Goal: Task Accomplishment & Management: Manage account settings

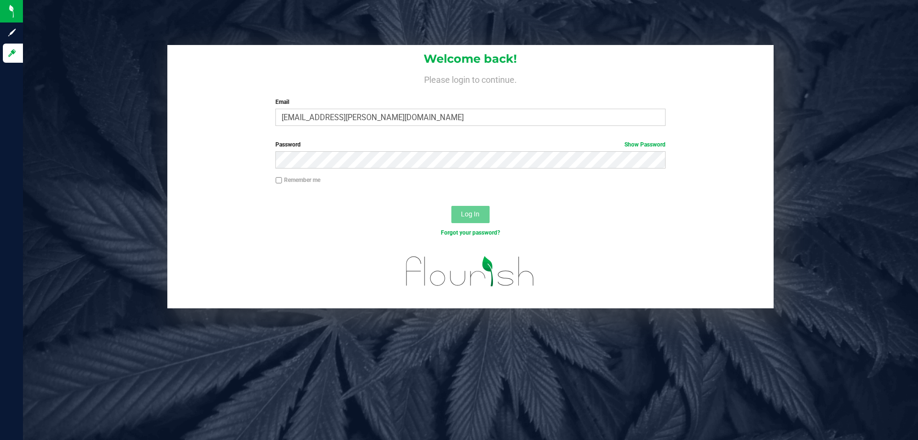
type input "[EMAIL_ADDRESS][PERSON_NAME][DOMAIN_NAME]"
click at [451, 206] on button "Log In" at bounding box center [470, 214] width 38 height 17
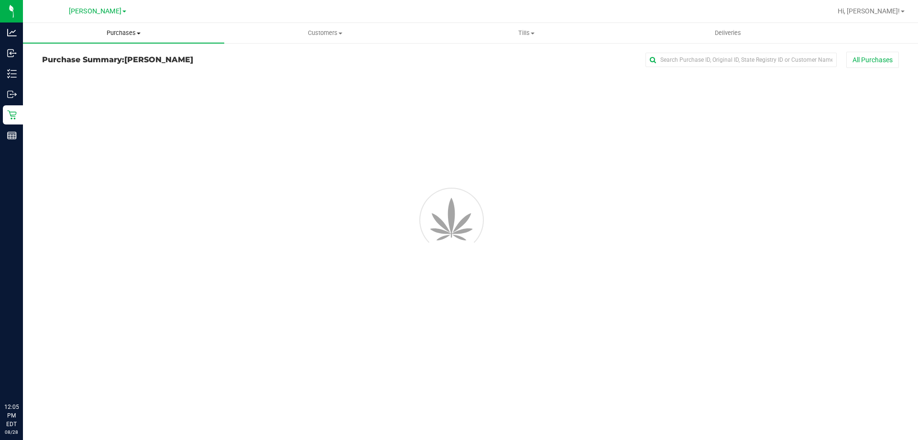
click at [100, 32] on span "Purchases" at bounding box center [123, 33] width 201 height 9
click at [59, 64] on li "Fulfillment" at bounding box center [123, 69] width 201 height 11
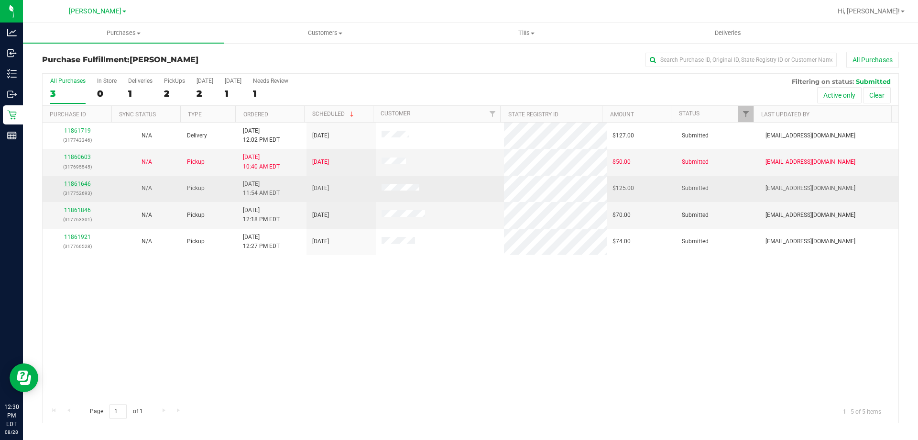
click at [78, 186] on link "11861646" at bounding box center [77, 183] width 27 height 7
click at [78, 180] on link "11861646" at bounding box center [77, 183] width 27 height 7
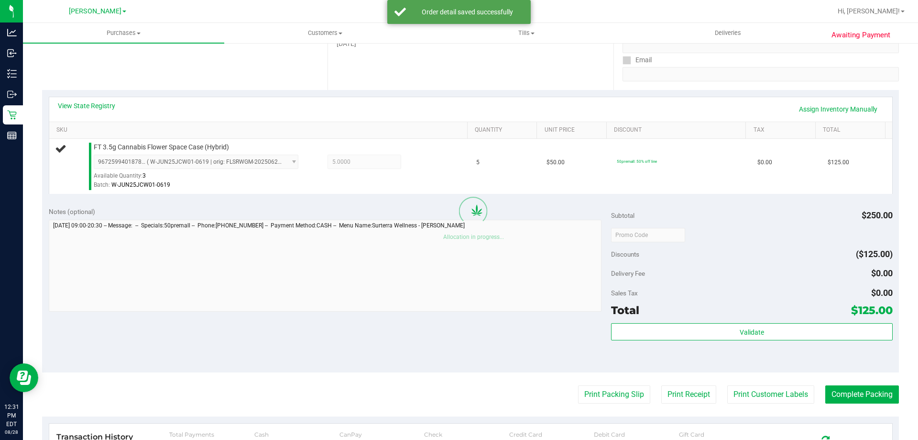
scroll to position [176, 0]
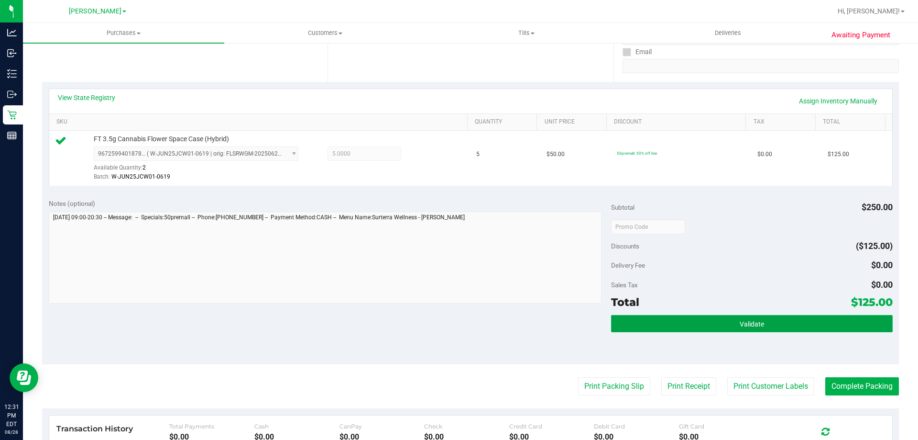
click at [678, 321] on button "Validate" at bounding box center [751, 323] width 281 height 17
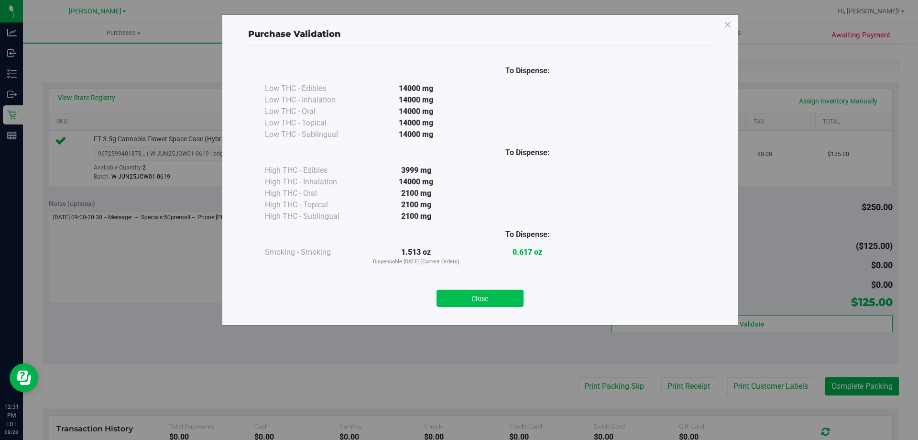
click at [477, 296] on button "Close" at bounding box center [480, 297] width 87 height 17
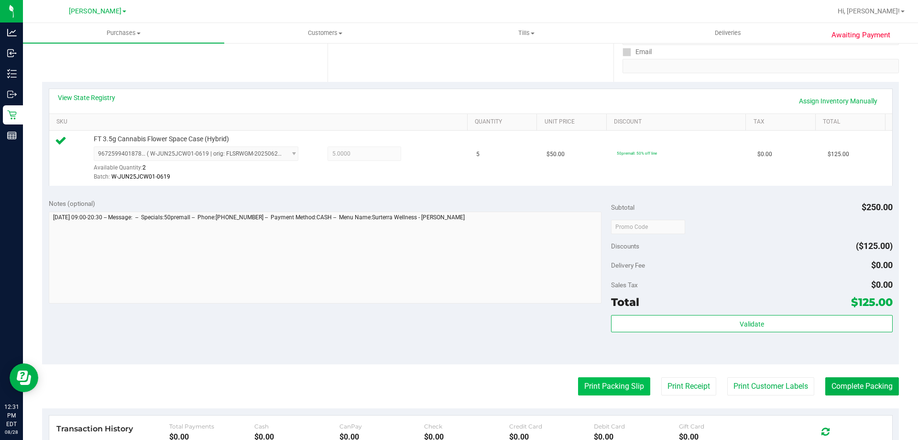
click at [601, 392] on button "Print Packing Slip" at bounding box center [614, 386] width 72 height 18
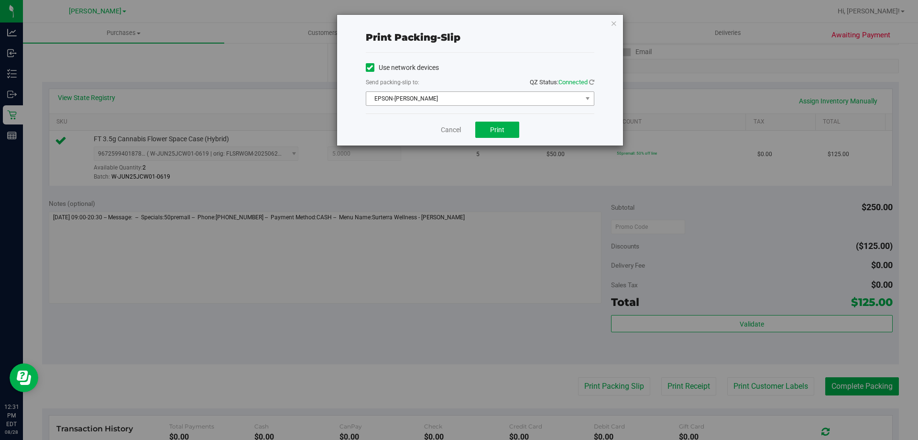
click at [462, 99] on span "EPSON-[PERSON_NAME]" at bounding box center [474, 98] width 216 height 13
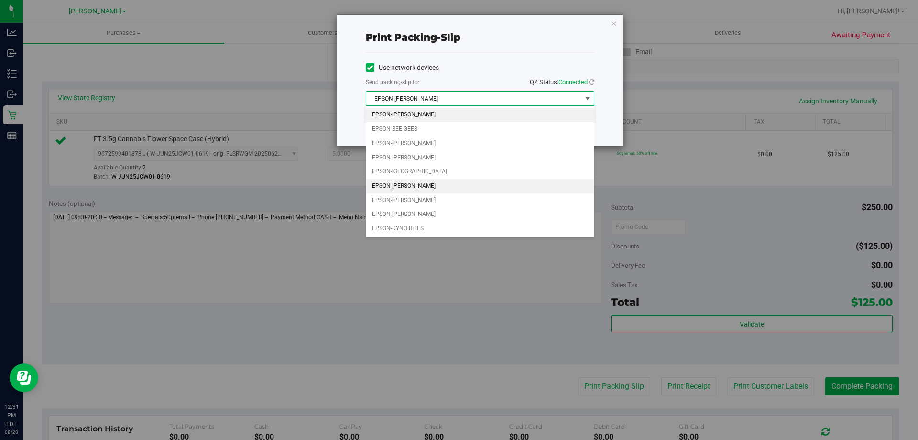
click at [445, 181] on li "EPSON-[PERSON_NAME]" at bounding box center [480, 186] width 228 height 14
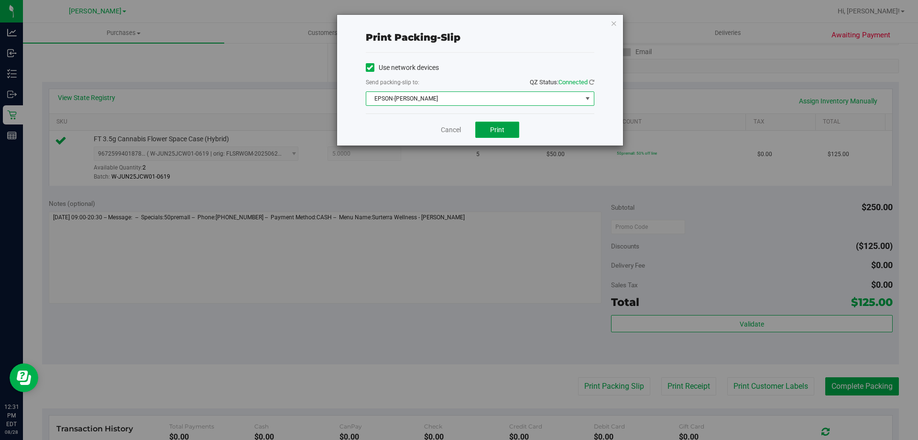
click at [499, 130] on span "Print" at bounding box center [497, 130] width 14 height 8
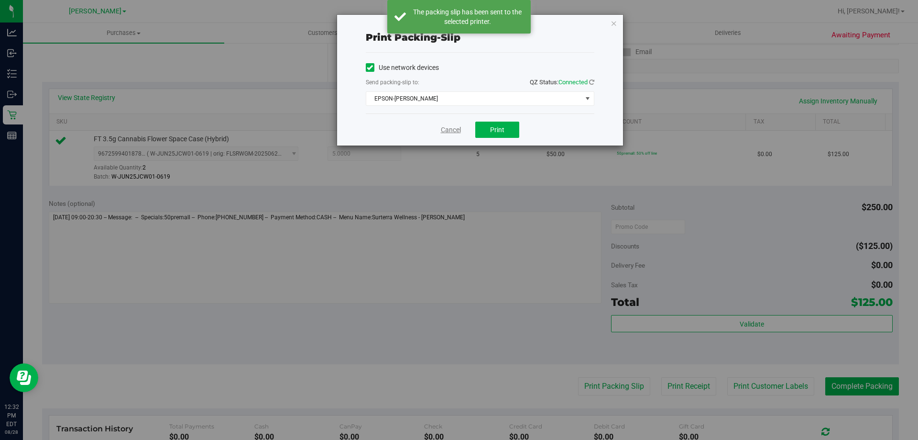
click at [460, 127] on link "Cancel" at bounding box center [451, 130] width 20 height 10
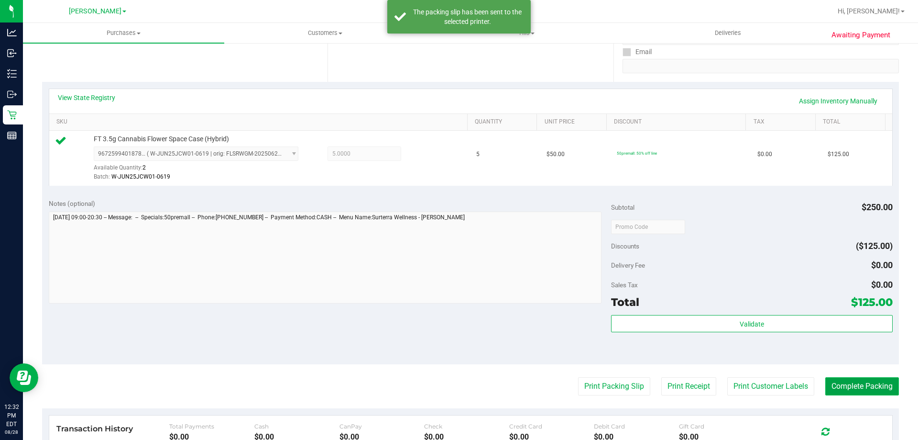
click at [864, 380] on button "Complete Packing" at bounding box center [862, 386] width 74 height 18
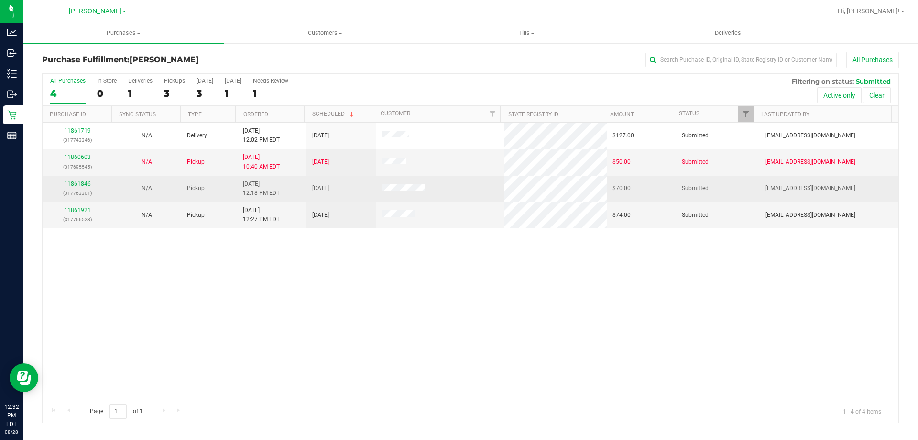
click at [82, 183] on link "11861846" at bounding box center [77, 183] width 27 height 7
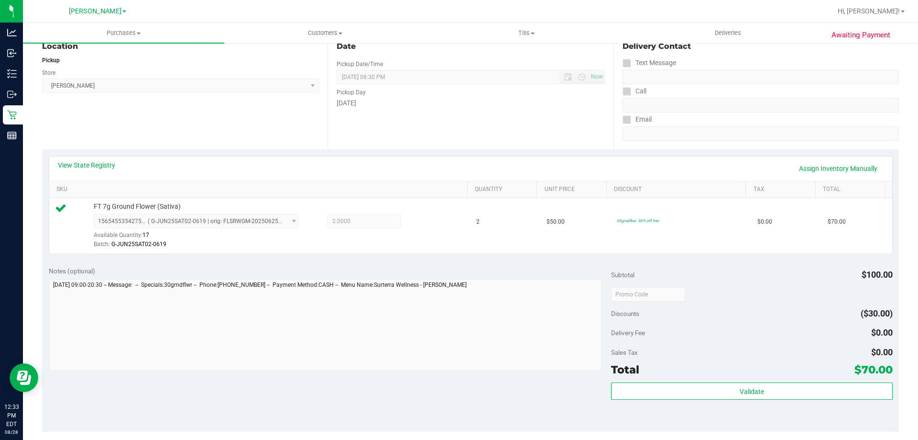
scroll to position [342, 0]
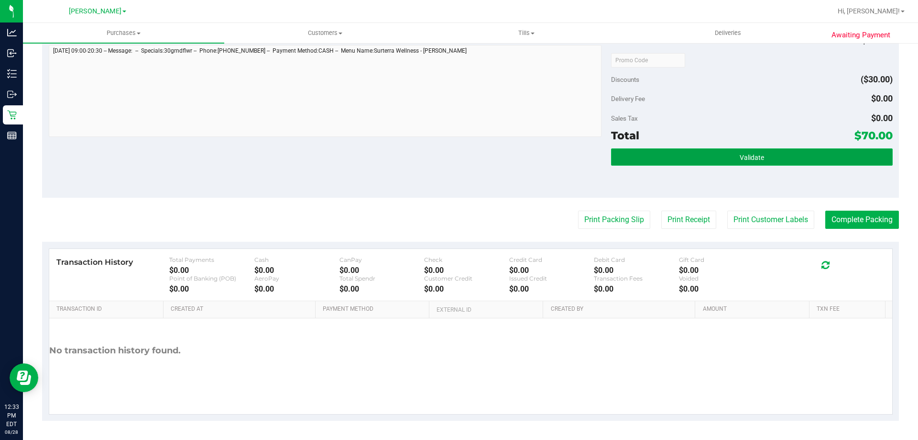
click at [692, 155] on button "Validate" at bounding box center [751, 156] width 281 height 17
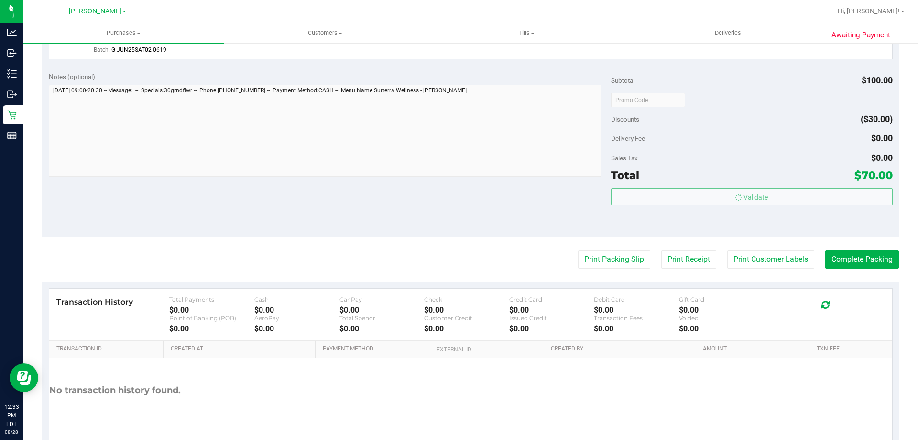
scroll to position [247, 0]
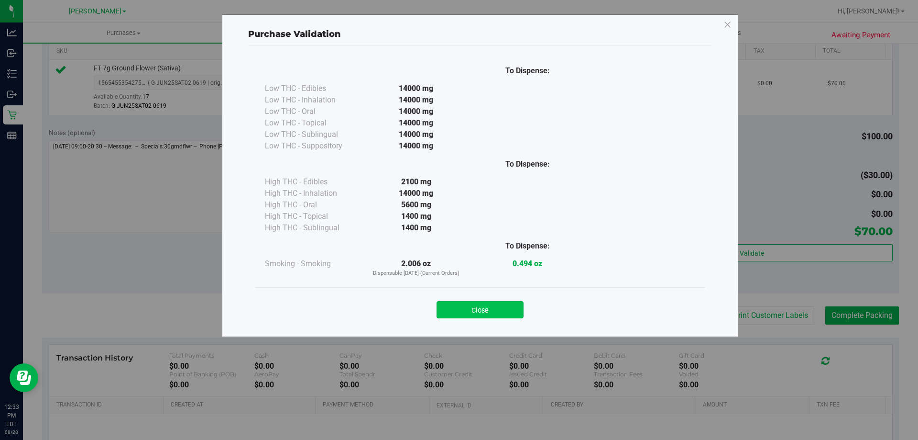
click at [481, 304] on button "Close" at bounding box center [480, 309] width 87 height 17
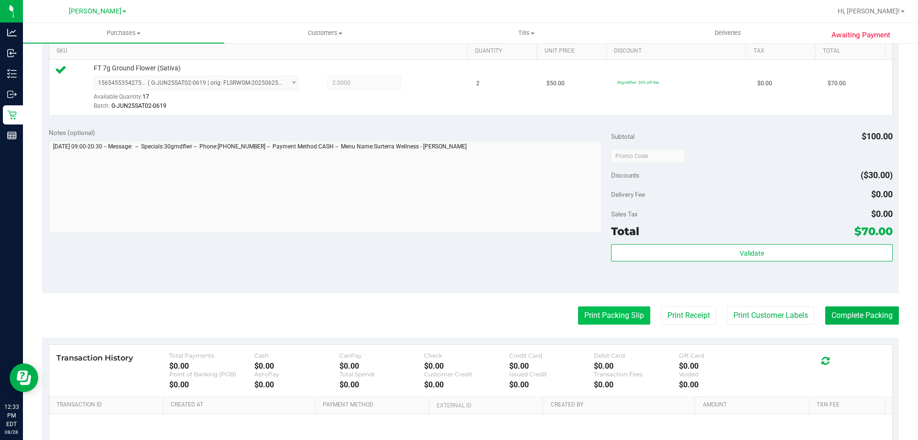
click at [605, 312] on button "Print Packing Slip" at bounding box center [614, 315] width 72 height 18
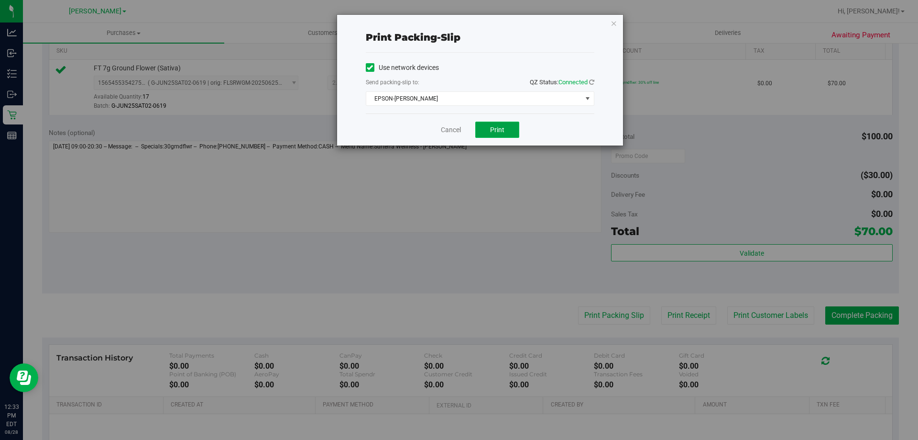
click at [496, 128] on span "Print" at bounding box center [497, 130] width 14 height 8
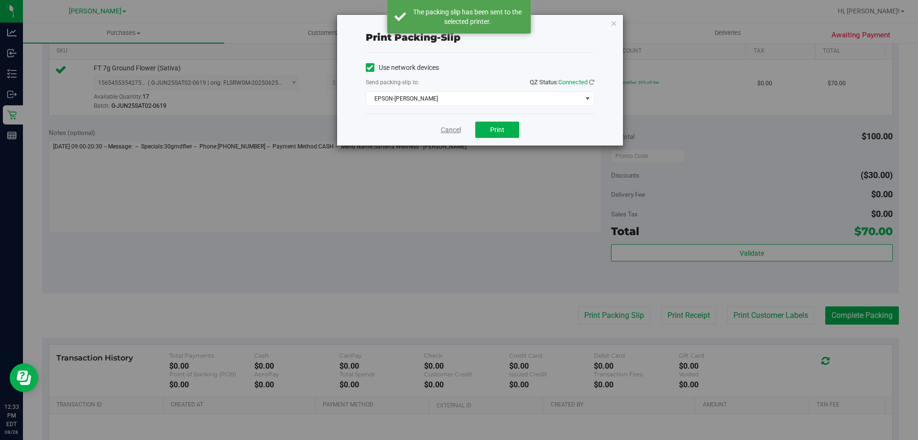
click at [444, 130] on link "Cancel" at bounding box center [451, 130] width 20 height 10
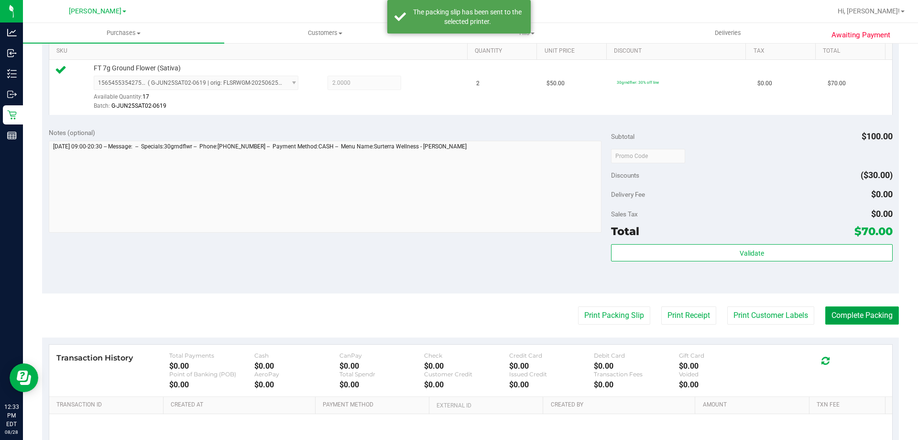
click at [844, 322] on button "Complete Packing" at bounding box center [862, 315] width 74 height 18
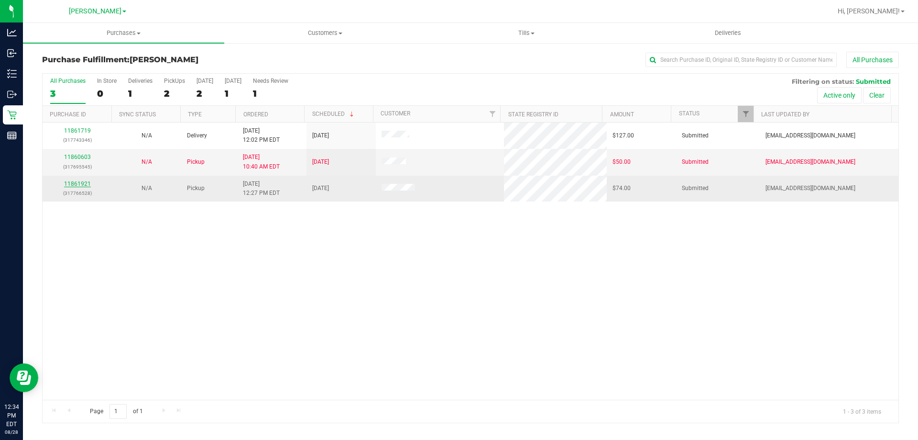
click at [85, 184] on link "11861921" at bounding box center [77, 183] width 27 height 7
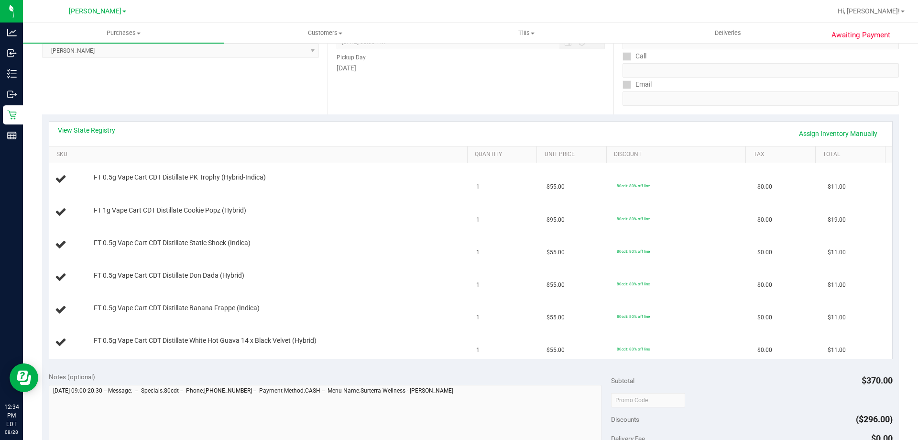
scroll to position [389, 0]
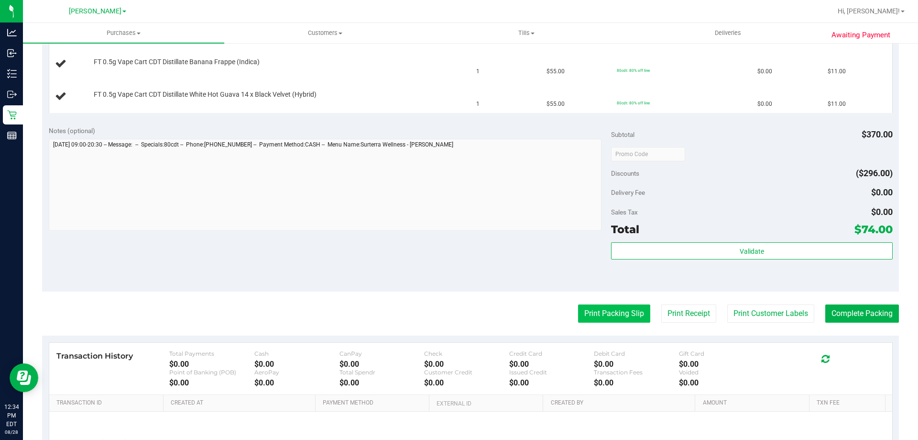
click at [619, 314] on button "Print Packing Slip" at bounding box center [614, 313] width 72 height 18
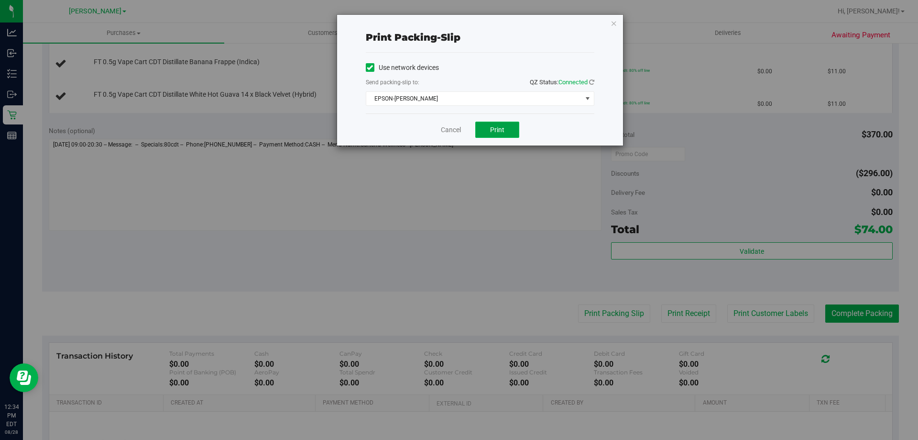
click at [489, 131] on button "Print" at bounding box center [497, 129] width 44 height 16
click at [498, 129] on span "Print" at bounding box center [497, 130] width 14 height 8
click at [445, 128] on link "Cancel" at bounding box center [451, 130] width 20 height 10
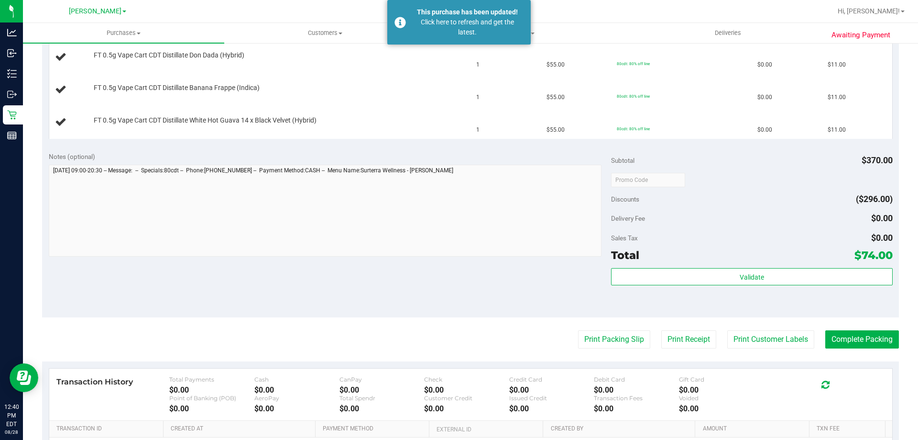
scroll to position [341, 0]
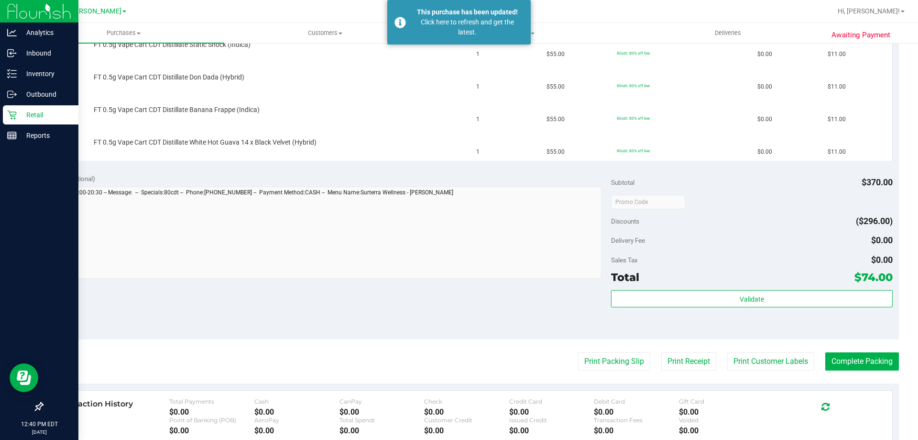
click at [12, 112] on icon at bounding box center [12, 115] width 10 height 10
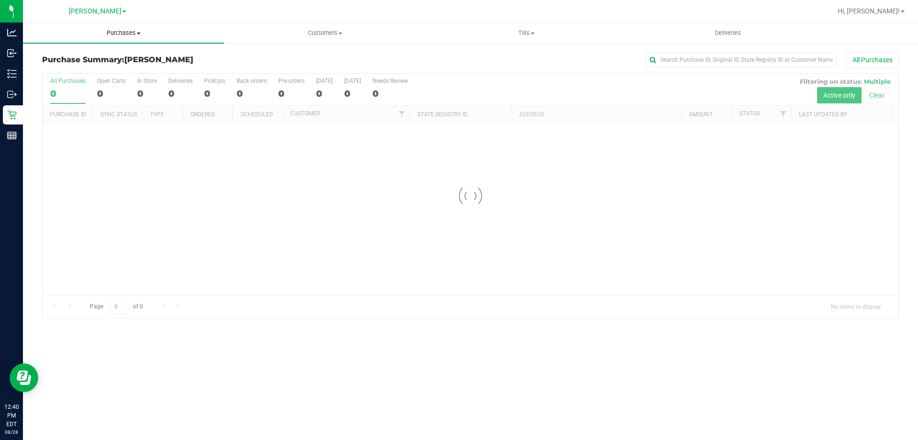
click at [117, 33] on span "Purchases" at bounding box center [123, 33] width 201 height 9
click at [70, 69] on span "Fulfillment" at bounding box center [52, 69] width 59 height 8
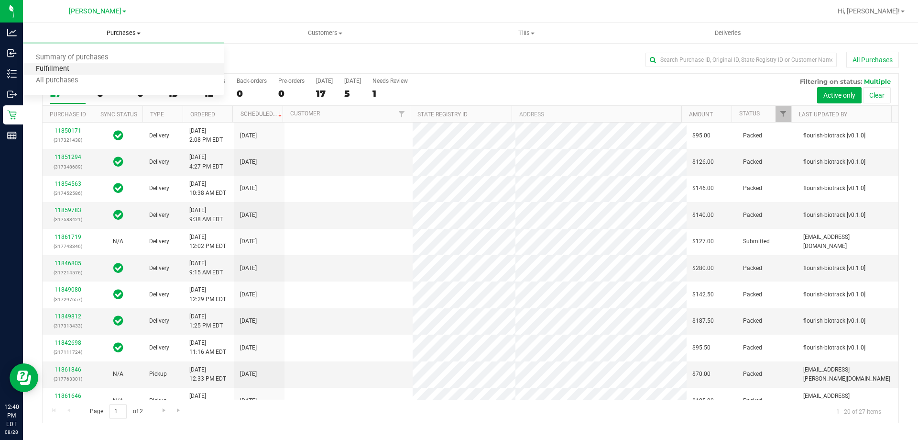
click at [69, 70] on span "Fulfillment" at bounding box center [52, 69] width 59 height 8
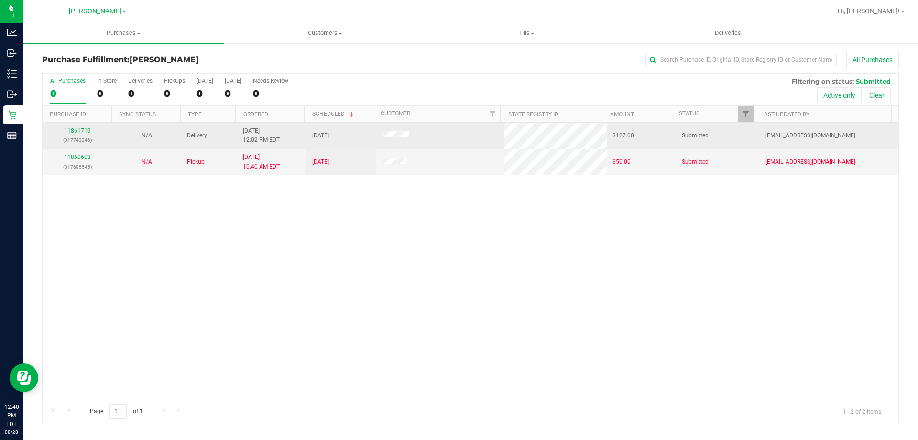
click at [82, 132] on link "11861719" at bounding box center [77, 130] width 27 height 7
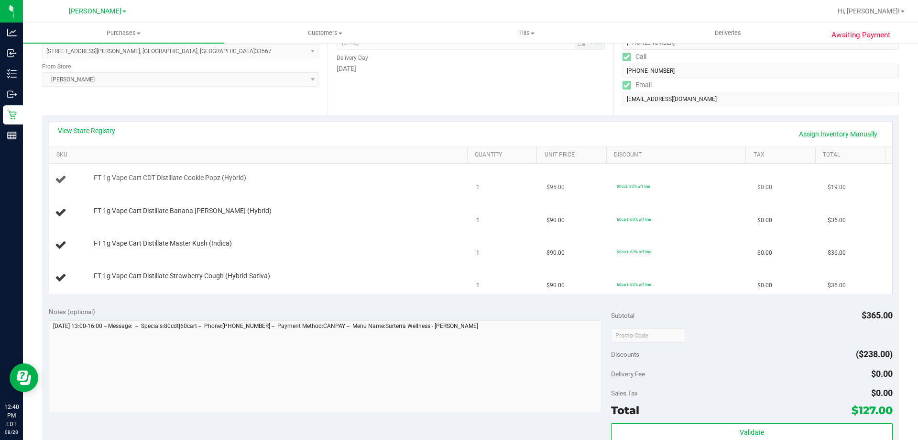
scroll to position [143, 0]
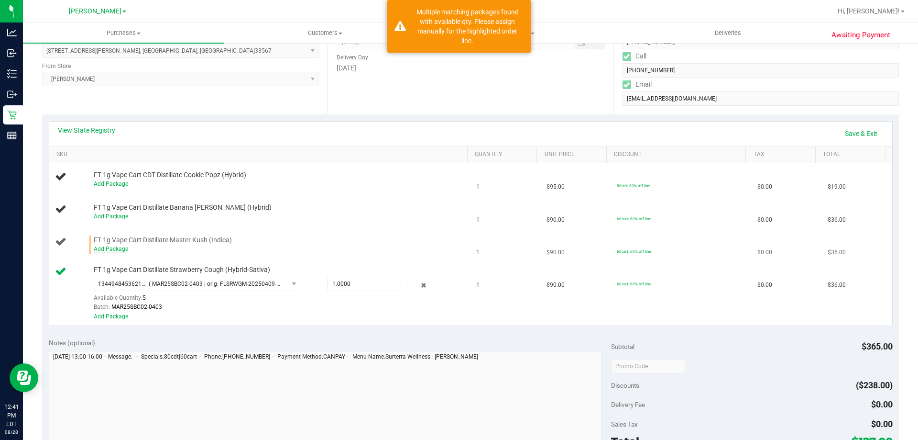
click at [123, 250] on link "Add Package" at bounding box center [111, 248] width 34 height 7
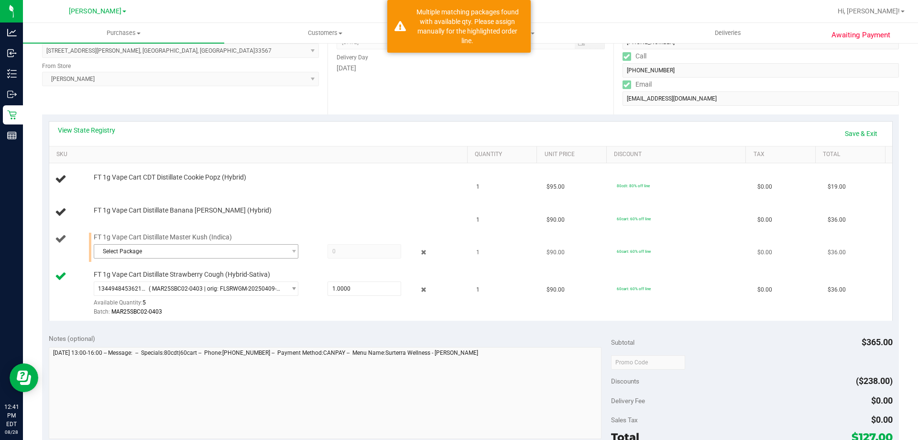
click at [250, 257] on span "Select Package" at bounding box center [190, 250] width 192 height 13
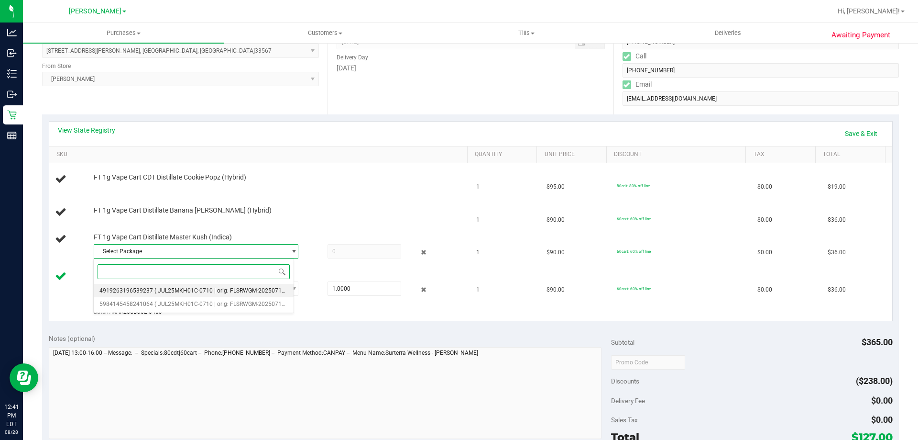
click at [246, 292] on span "( JUL25MKH01C-0710 | orig: FLSRWGM-20250716-2500 )" at bounding box center [228, 290] width 149 height 7
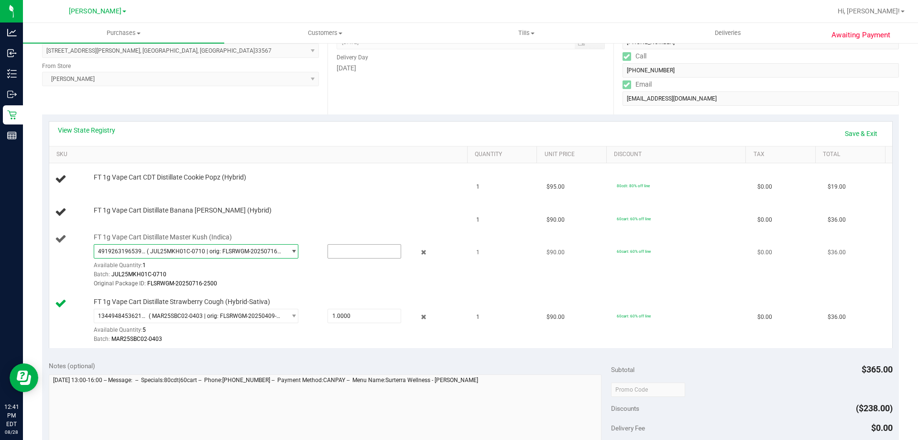
click at [356, 254] on input "text" at bounding box center [364, 250] width 73 height 13
type input "1"
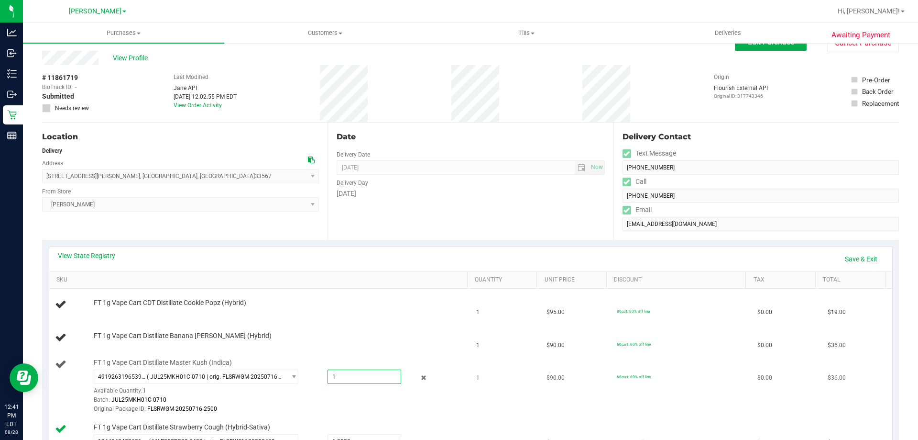
scroll to position [0, 0]
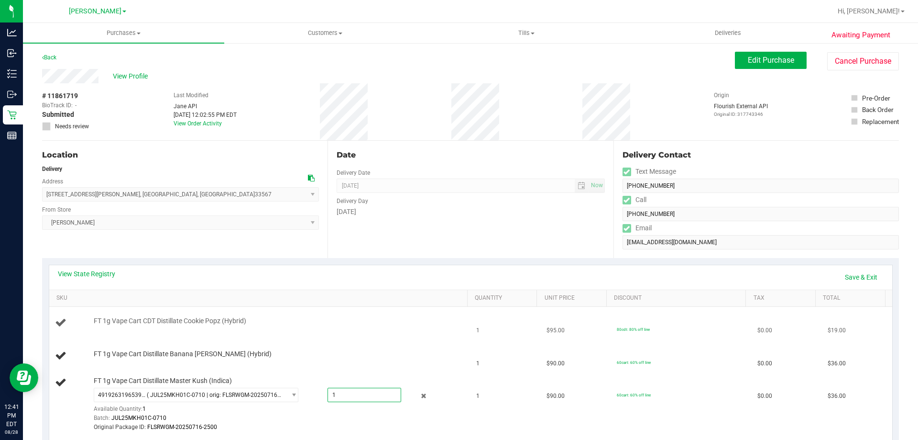
click at [611, 321] on td "80cdt: 80% off line" at bounding box center [681, 323] width 141 height 33
type input "1.0000"
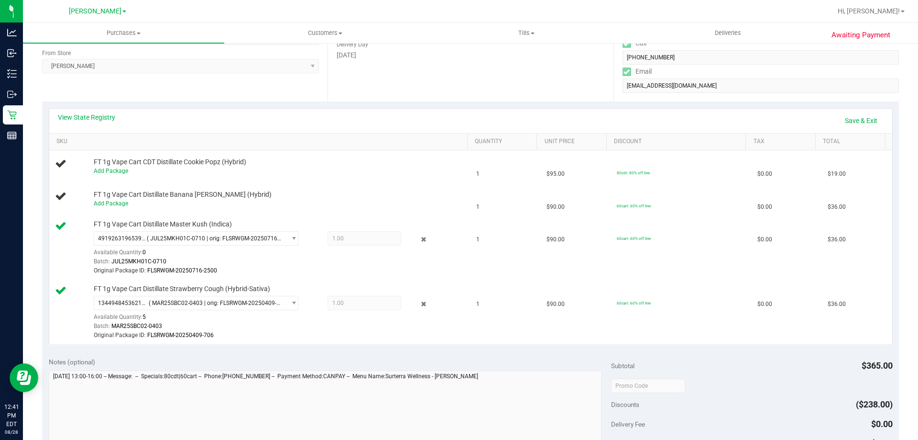
scroll to position [157, 0]
click at [109, 205] on link "Add Package" at bounding box center [111, 202] width 34 height 7
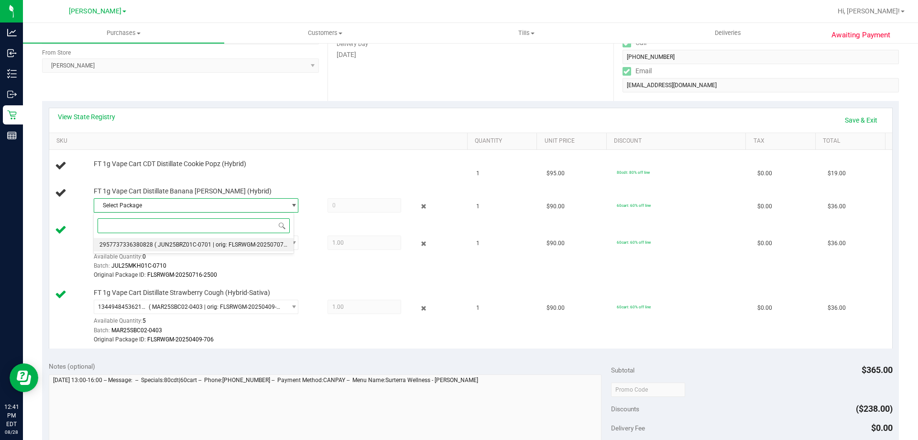
click at [189, 245] on span "( JUN25BRZ01C-0701 | orig: FLSRWGM-20250707-2530 )" at bounding box center [227, 244] width 147 height 7
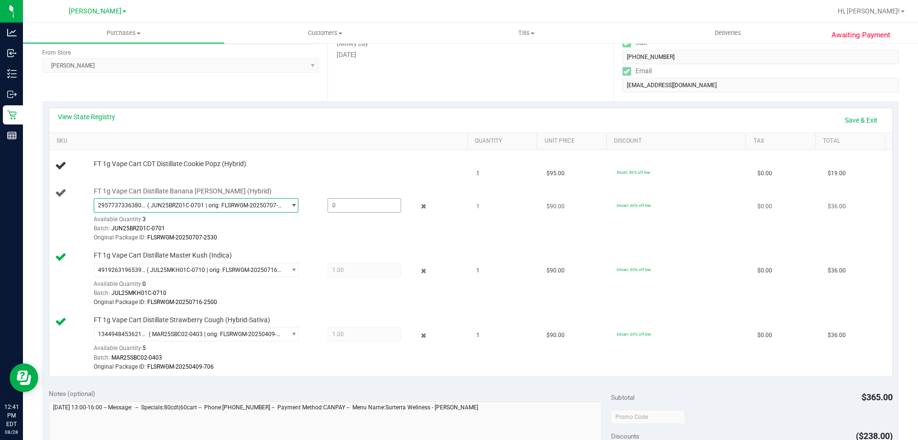
click at [346, 208] on span at bounding box center [365, 205] width 74 height 14
type input "1"
type input "1.0000"
click at [320, 163] on div "FT 1g Vape Cart CDT Distillate Cookie Popz (Hybrid)" at bounding box center [276, 164] width 374 height 10
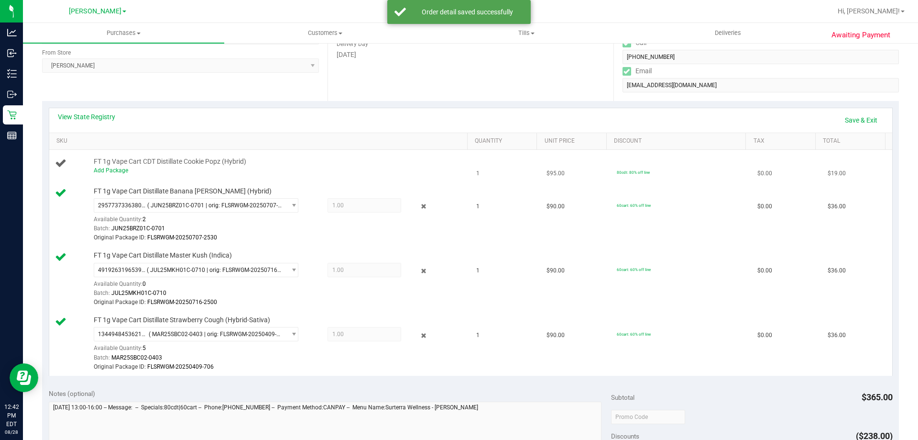
click at [102, 166] on div "Add Package" at bounding box center [278, 170] width 369 height 9
click at [116, 170] on link "Add Package" at bounding box center [111, 170] width 34 height 7
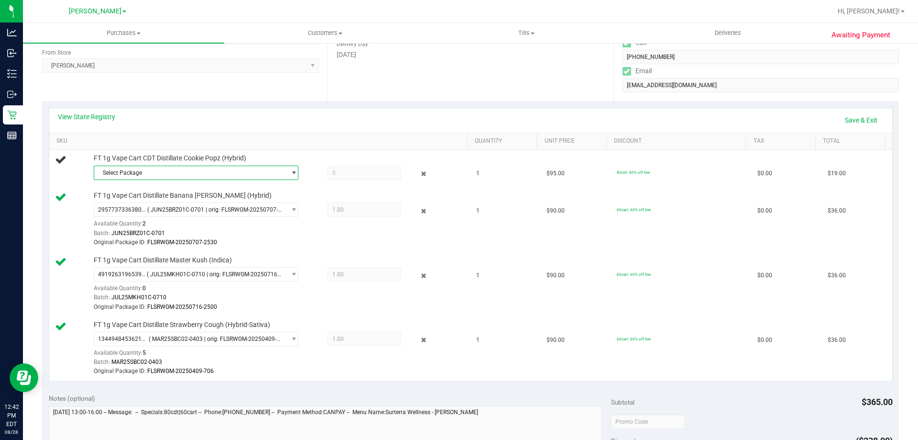
click at [241, 171] on span "Select Package" at bounding box center [190, 172] width 192 height 13
click at [189, 209] on span "( JUL25CPZ01-0715 | orig: FLSRWGM-20250721-2897 )" at bounding box center [225, 212] width 143 height 7
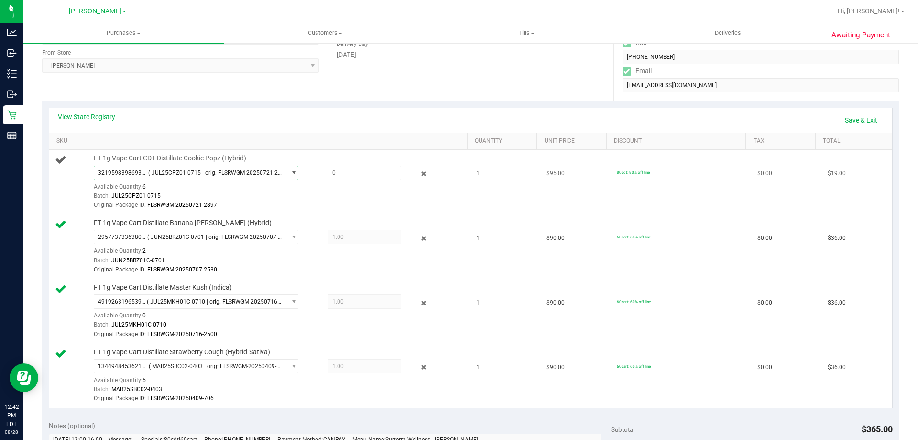
click at [351, 155] on div "FT 1g Vape Cart CDT Distillate Cookie Popz (Hybrid) 3219598398693158 ( JUL25CPZ…" at bounding box center [276, 182] width 374 height 56
click at [349, 173] on span at bounding box center [365, 172] width 74 height 14
type input "1"
type input "1.0000"
click at [328, 125] on div "View State Registry Save & Exit" at bounding box center [471, 120] width 826 height 16
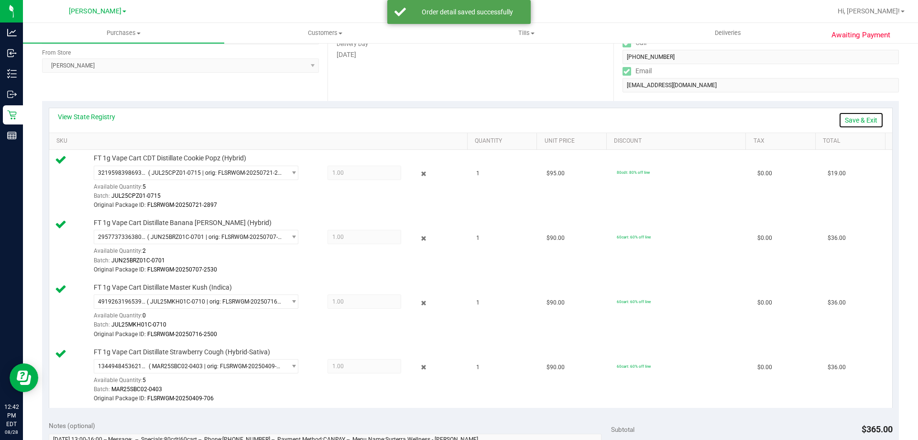
click at [858, 118] on link "Save & Exit" at bounding box center [861, 120] width 45 height 16
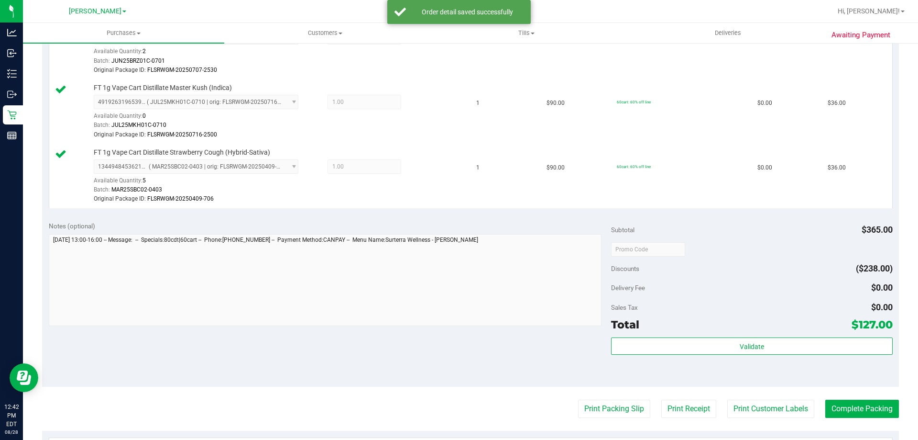
scroll to position [399, 0]
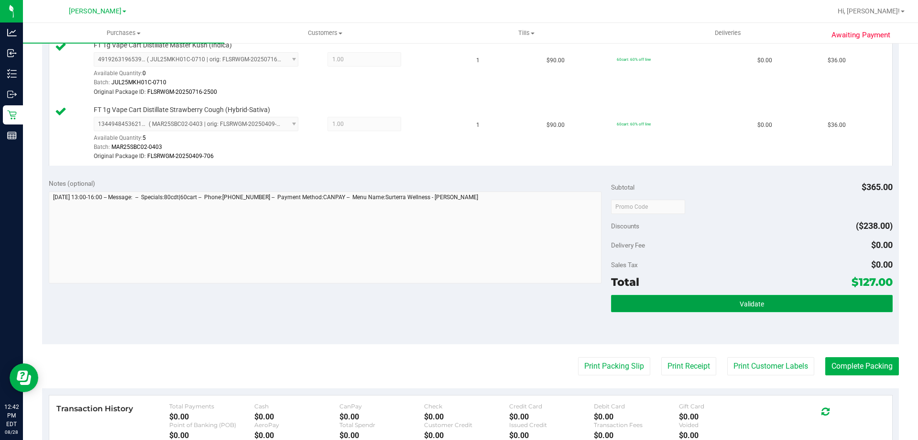
click at [745, 297] on button "Validate" at bounding box center [751, 303] width 281 height 17
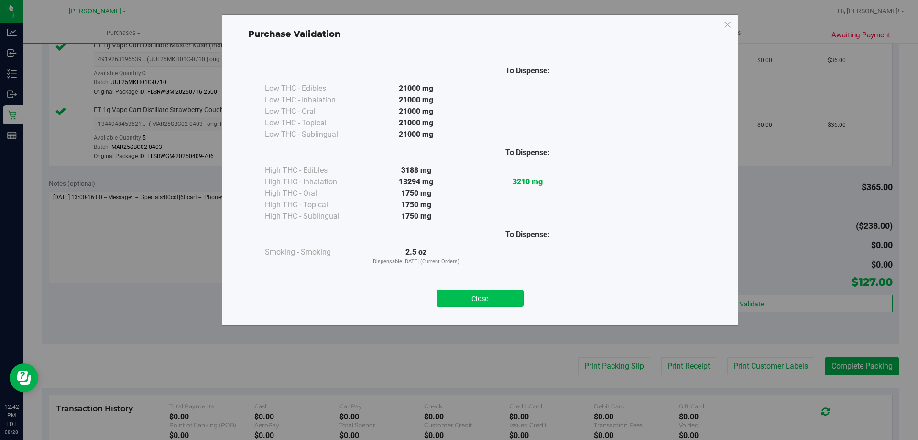
click at [495, 294] on button "Close" at bounding box center [480, 297] width 87 height 17
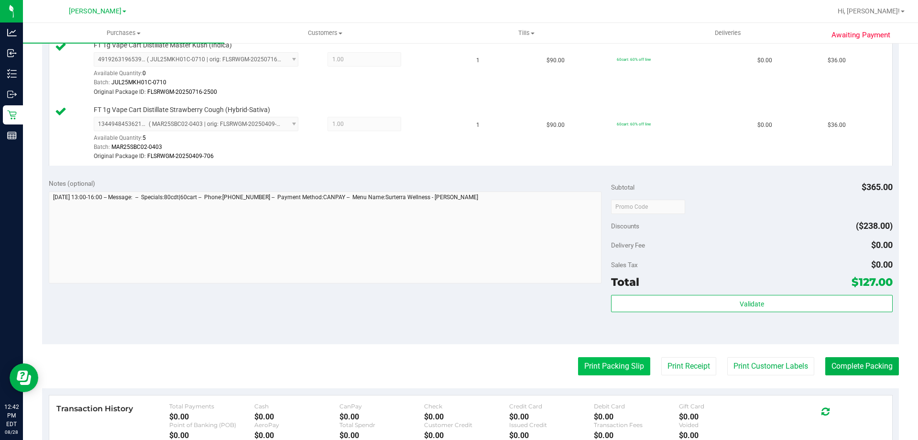
click at [598, 368] on button "Print Packing Slip" at bounding box center [614, 366] width 72 height 18
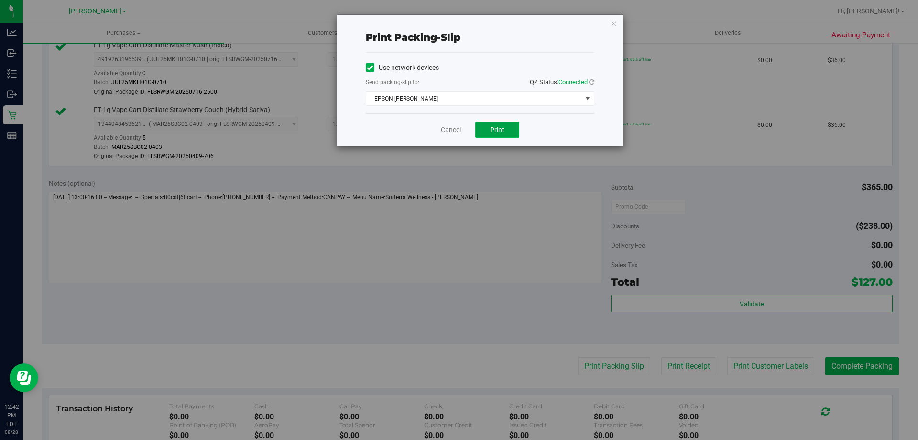
click at [497, 126] on span "Print" at bounding box center [497, 130] width 14 height 8
click at [500, 133] on span "Print" at bounding box center [497, 130] width 14 height 8
click at [501, 134] on button "Print" at bounding box center [497, 129] width 44 height 16
click at [500, 123] on button "Print" at bounding box center [497, 129] width 44 height 16
click at [449, 130] on link "Cancel" at bounding box center [451, 130] width 20 height 10
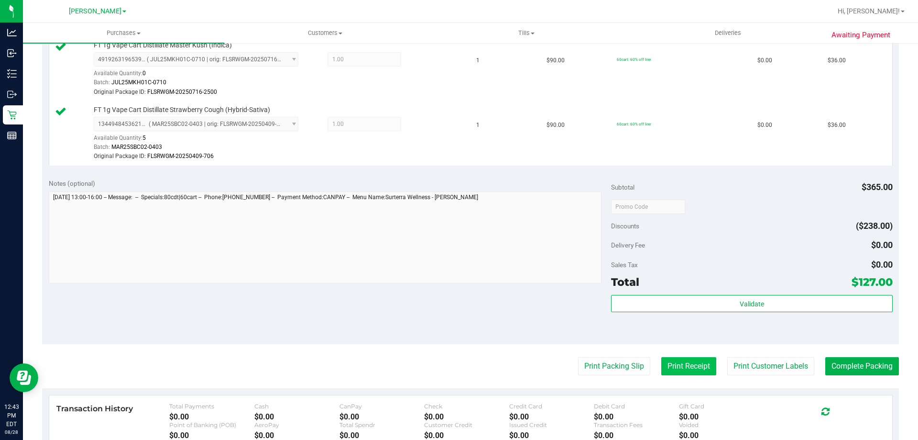
click at [683, 369] on button "Print Receipt" at bounding box center [688, 366] width 55 height 18
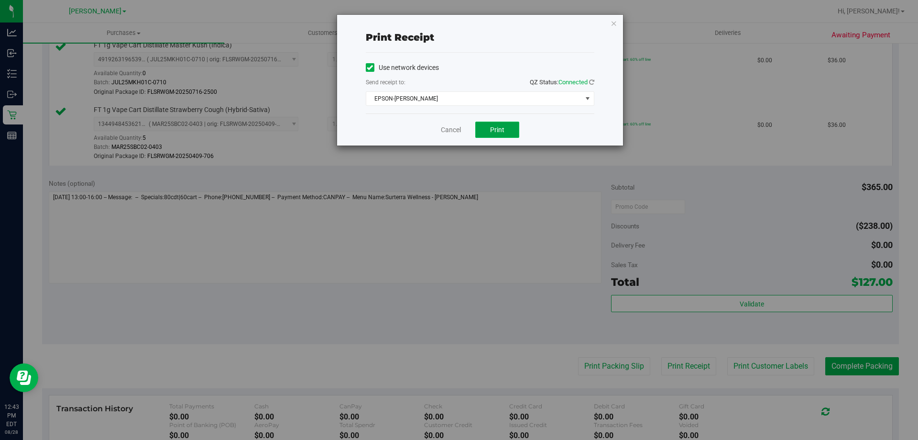
click at [495, 124] on button "Print" at bounding box center [497, 129] width 44 height 16
click at [454, 133] on link "Cancel" at bounding box center [451, 130] width 20 height 10
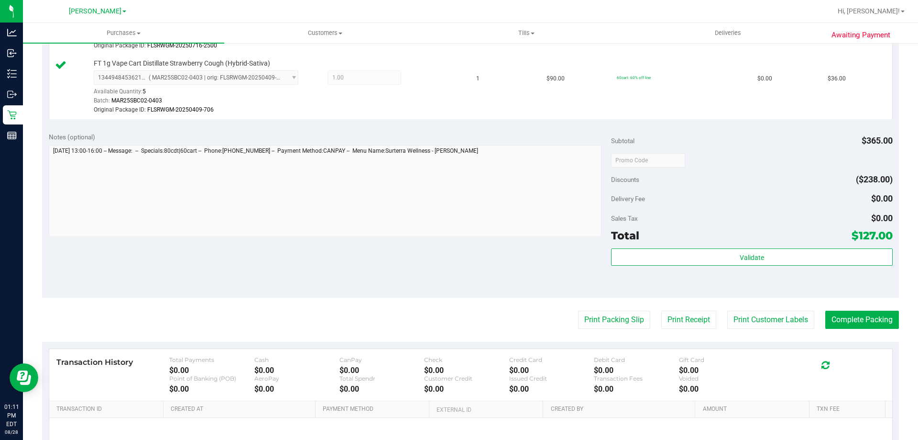
scroll to position [446, 0]
click at [850, 314] on button "Complete Packing" at bounding box center [862, 318] width 74 height 18
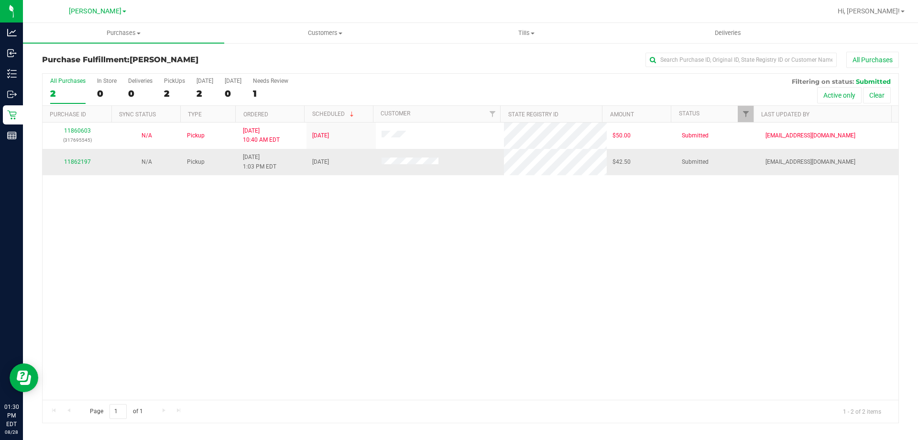
click at [84, 167] on td "11862197" at bounding box center [77, 162] width 69 height 26
click at [85, 164] on link "11862197" at bounding box center [77, 161] width 27 height 7
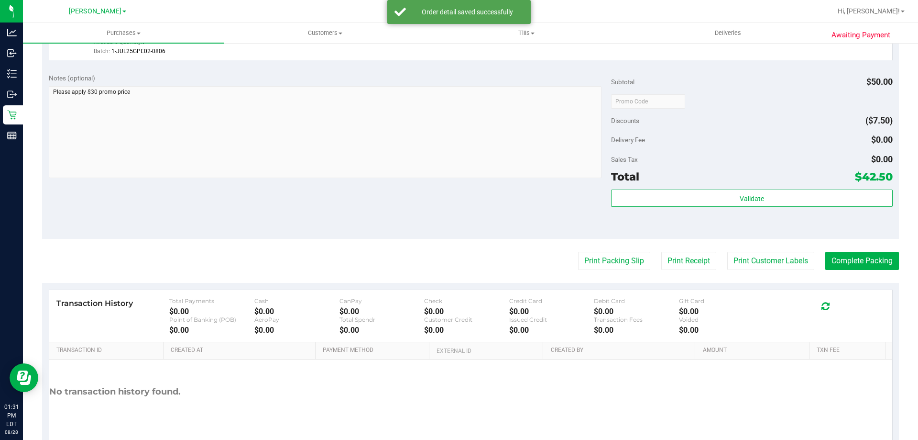
scroll to position [309, 0]
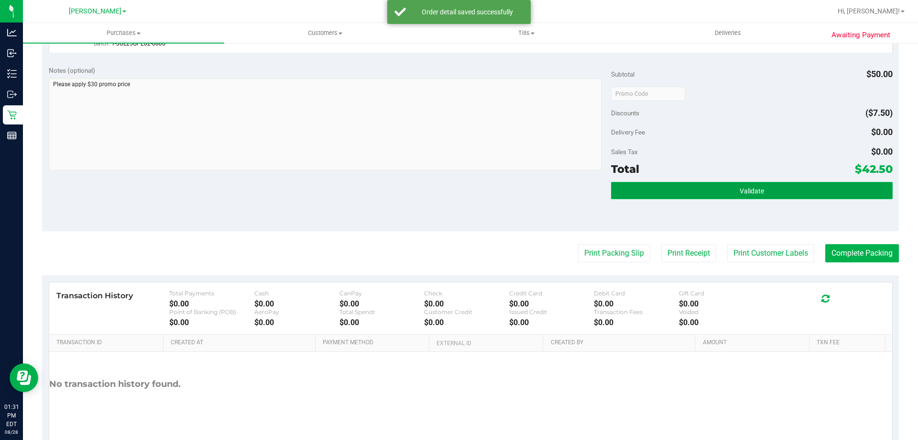
click at [702, 188] on button "Validate" at bounding box center [751, 190] width 281 height 17
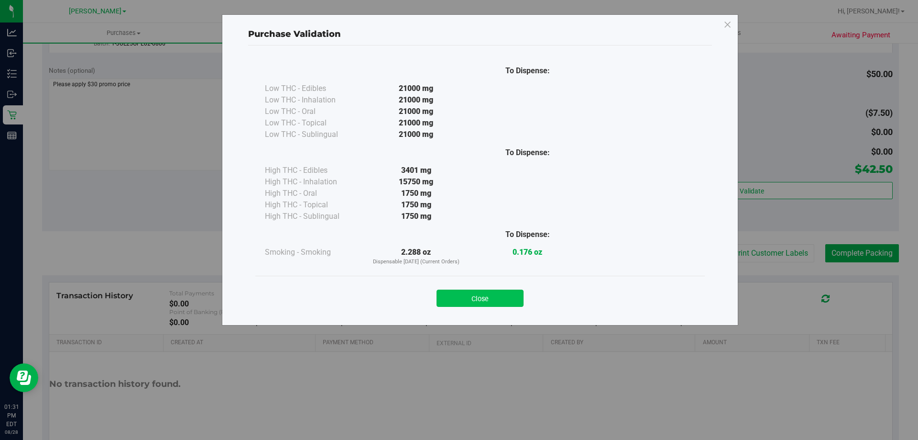
click at [493, 296] on button "Close" at bounding box center [480, 297] width 87 height 17
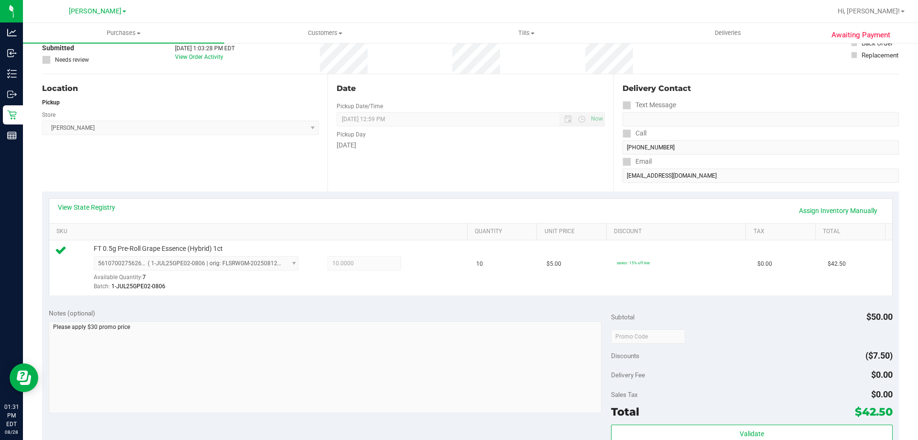
scroll to position [0, 0]
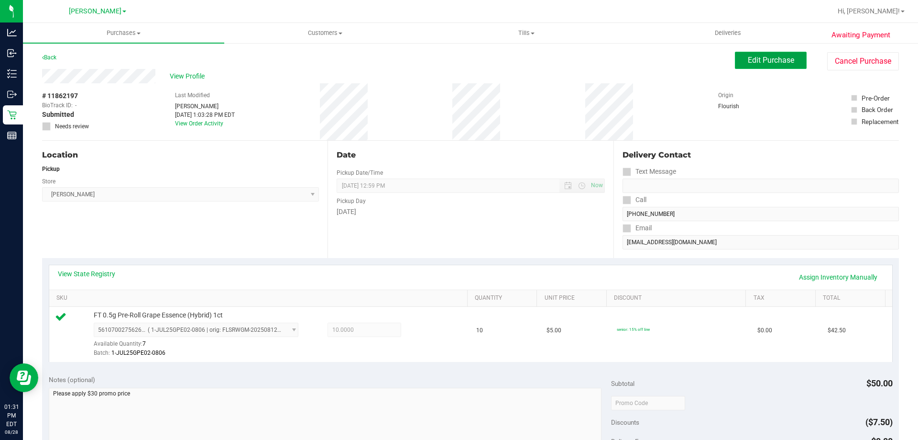
click at [770, 56] on span "Edit Purchase" at bounding box center [771, 59] width 46 height 9
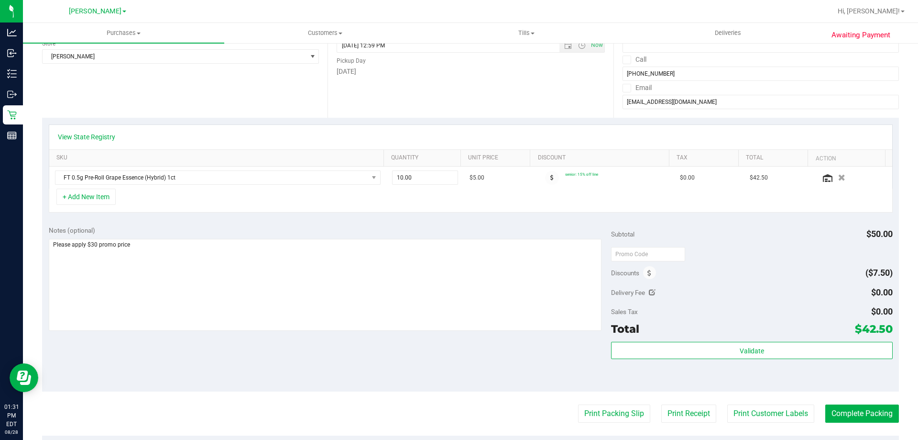
scroll to position [146, 0]
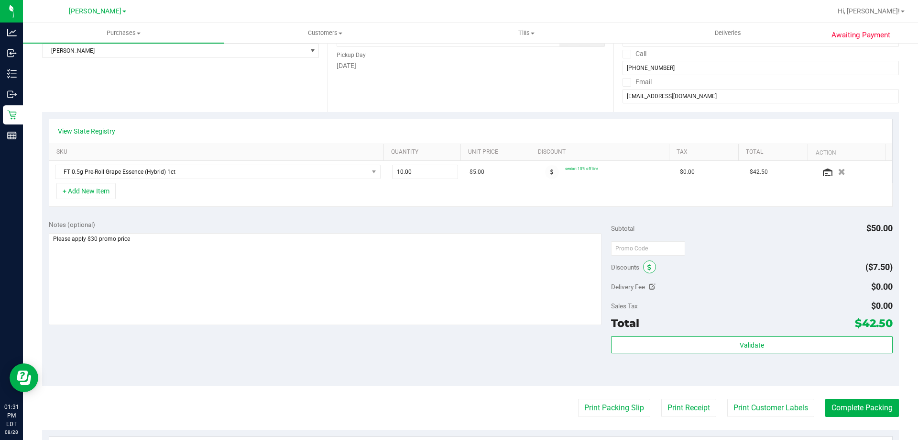
click at [643, 264] on span at bounding box center [649, 266] width 13 height 13
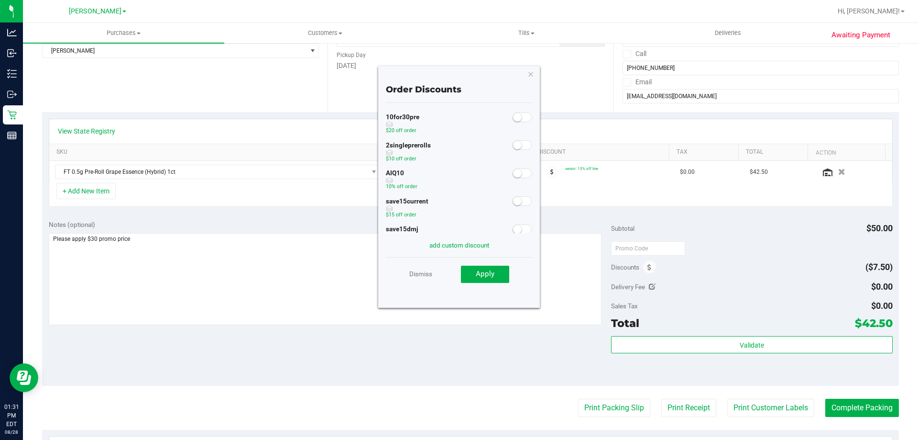
click at [504, 108] on div "10for30pre $20 off order 2singleprerolls $10 off order AIQ10 10% off order save…" at bounding box center [459, 168] width 146 height 130
click at [513, 111] on div at bounding box center [523, 116] width 20 height 12
click at [515, 121] on span at bounding box center [522, 117] width 19 height 10
click at [490, 278] on span "Apply" at bounding box center [485, 273] width 19 height 9
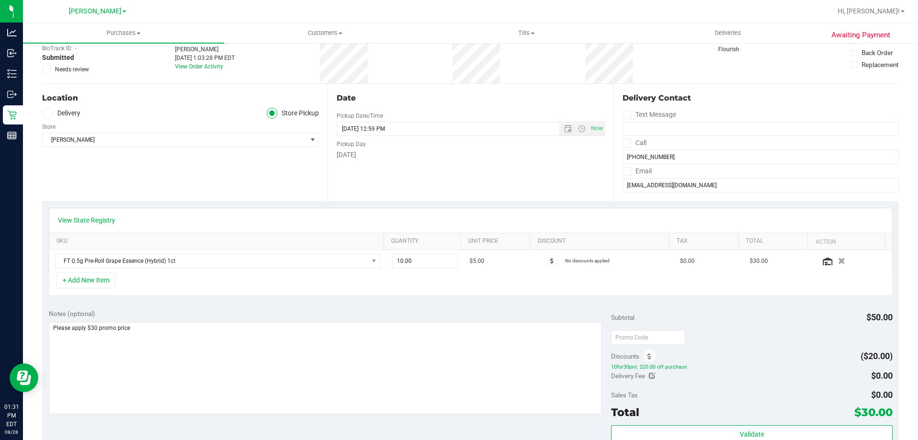
scroll to position [0, 0]
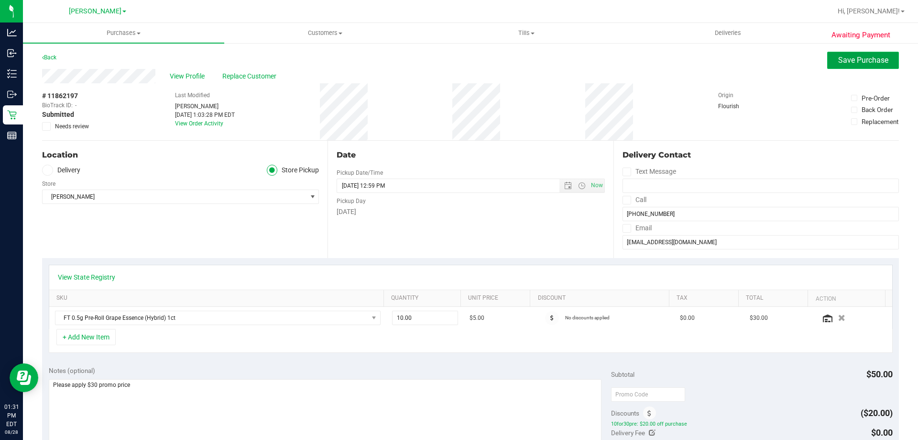
click at [852, 55] on button "Save Purchase" at bounding box center [863, 60] width 72 height 17
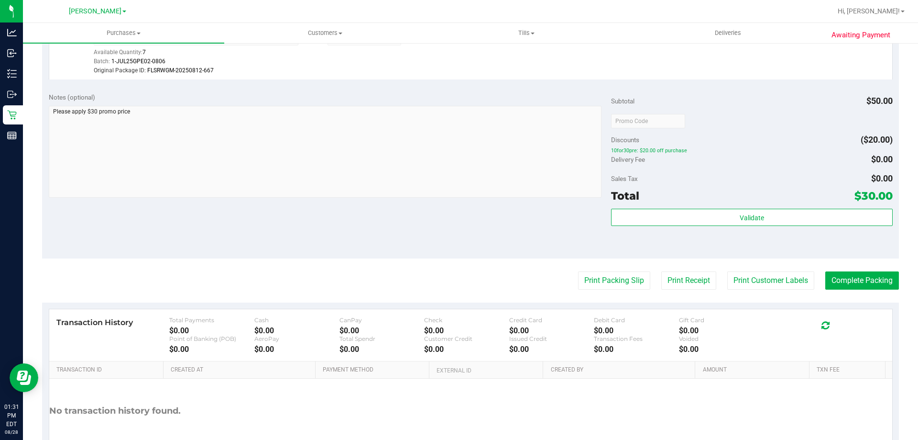
scroll to position [295, 0]
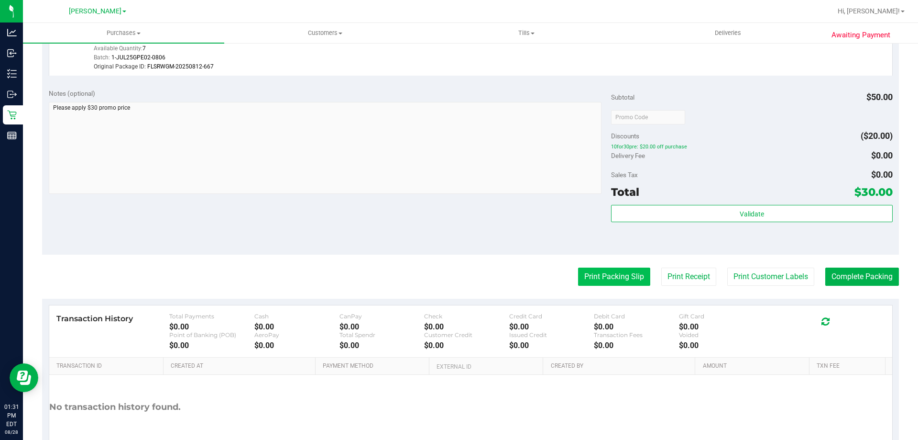
click at [616, 278] on button "Print Packing Slip" at bounding box center [614, 276] width 72 height 18
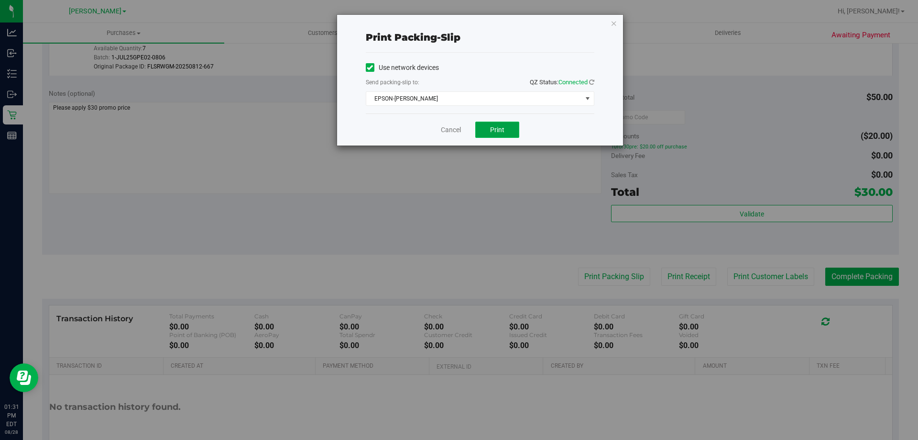
click at [492, 131] on span "Print" at bounding box center [497, 130] width 14 height 8
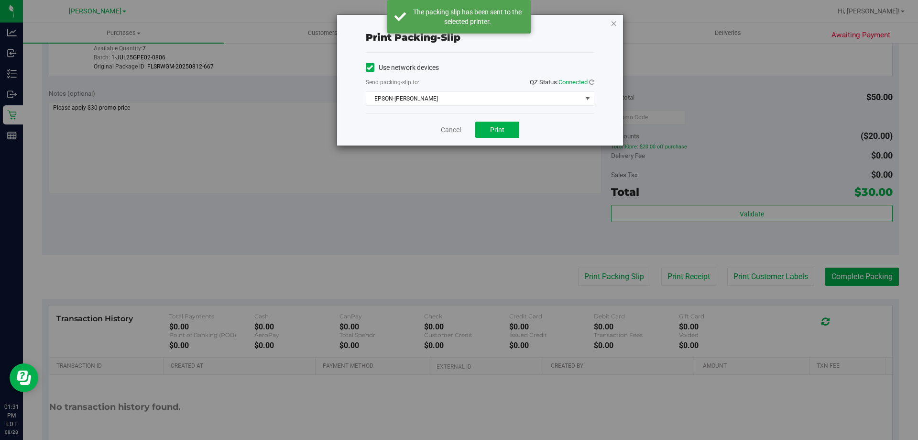
click at [613, 21] on icon "button" at bounding box center [614, 22] width 7 height 11
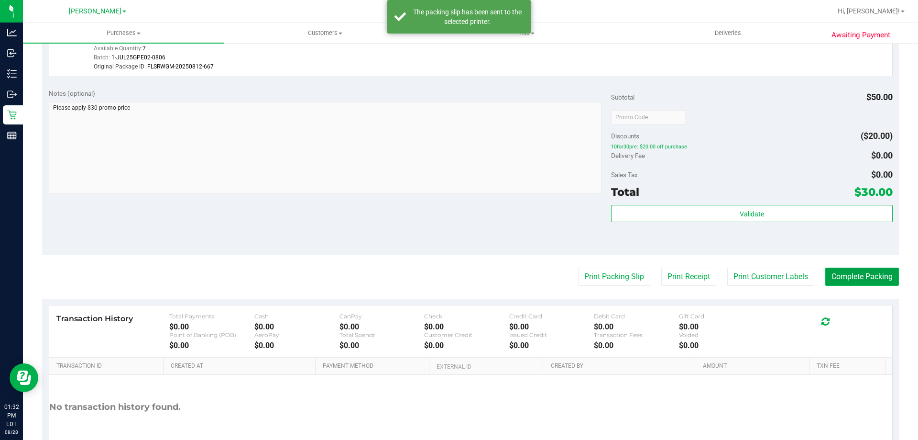
click at [836, 275] on button "Complete Packing" at bounding box center [862, 276] width 74 height 18
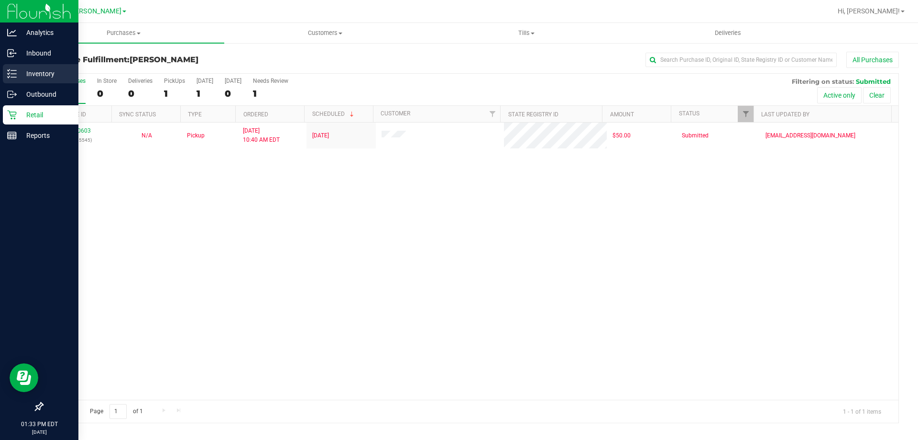
click at [33, 75] on p "Inventory" at bounding box center [45, 73] width 57 height 11
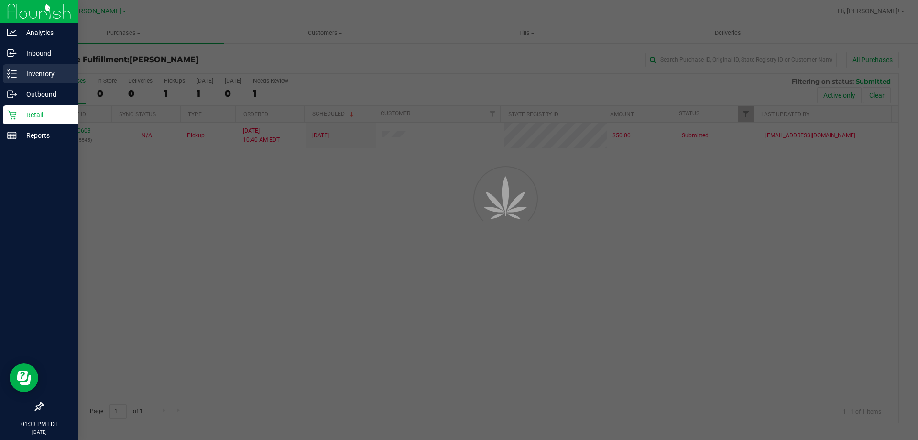
click at [37, 80] on div "Inventory" at bounding box center [41, 73] width 76 height 19
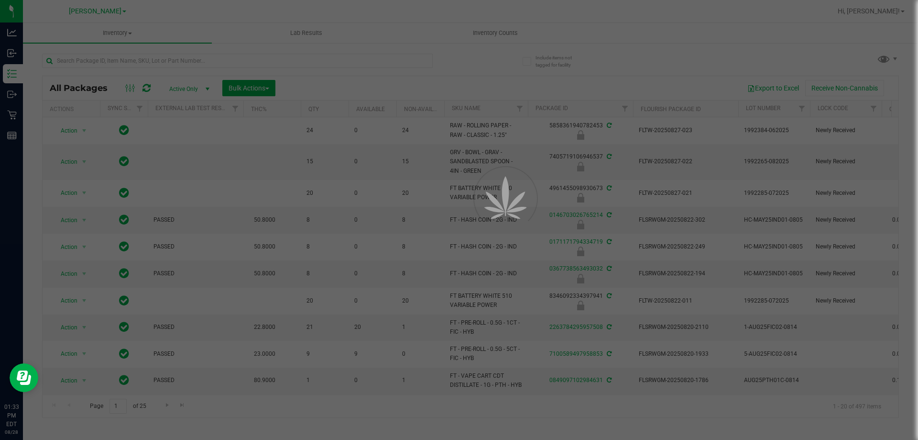
click at [167, 59] on div at bounding box center [459, 220] width 918 height 440
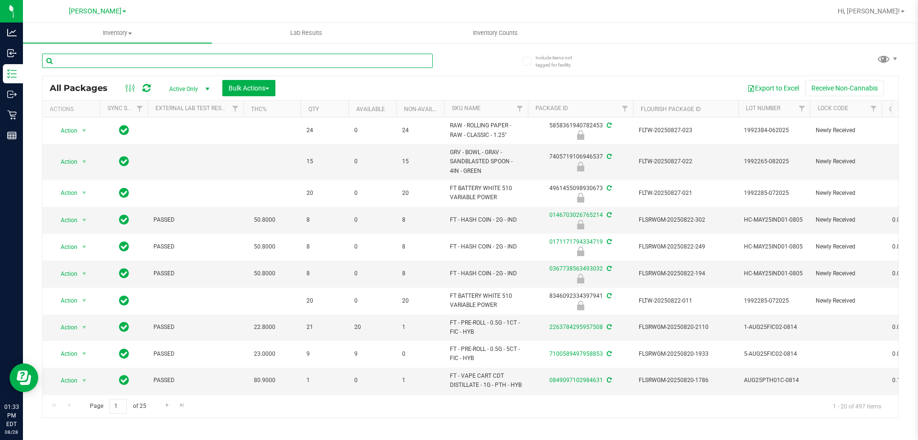
click at [154, 63] on input "text" at bounding box center [237, 61] width 391 height 14
type input "0146703026765214"
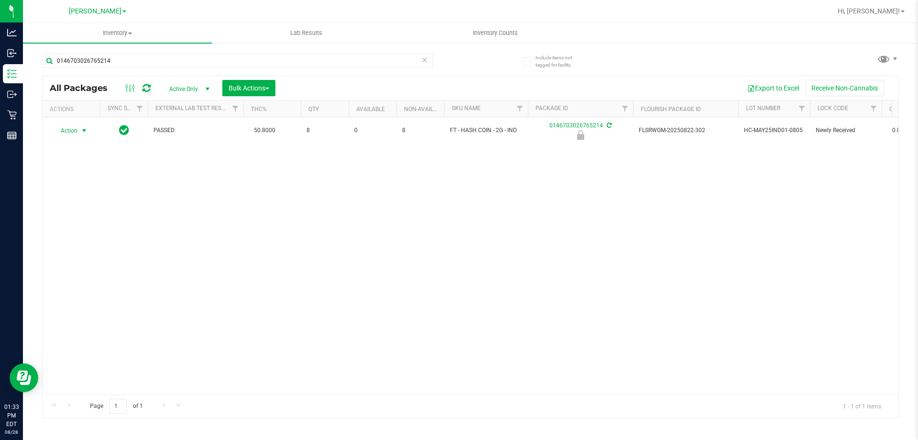
click at [73, 132] on span "Action" at bounding box center [65, 130] width 26 height 13
click at [103, 237] on li "Unlock package" at bounding box center [83, 244] width 61 height 14
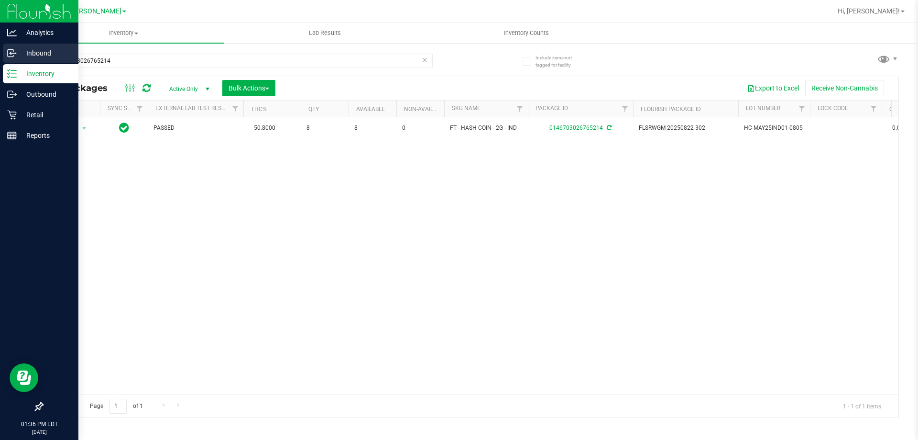
click at [30, 53] on p "Inbound" at bounding box center [45, 52] width 57 height 11
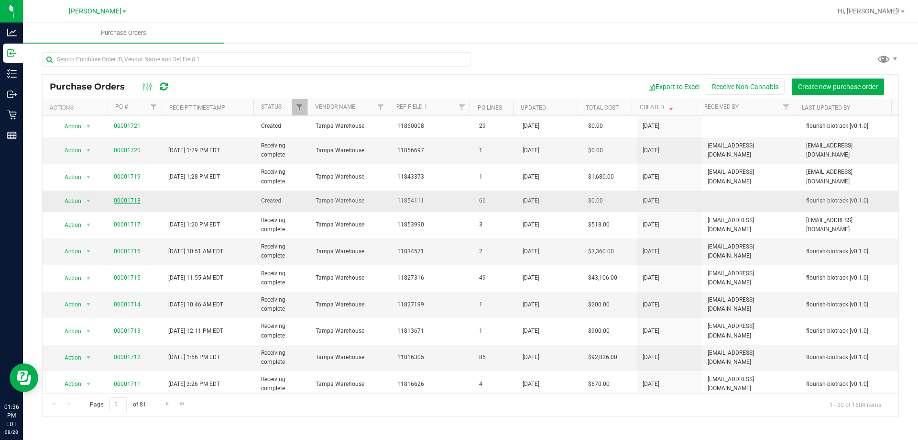
click at [131, 200] on link "00001718" at bounding box center [127, 200] width 27 height 7
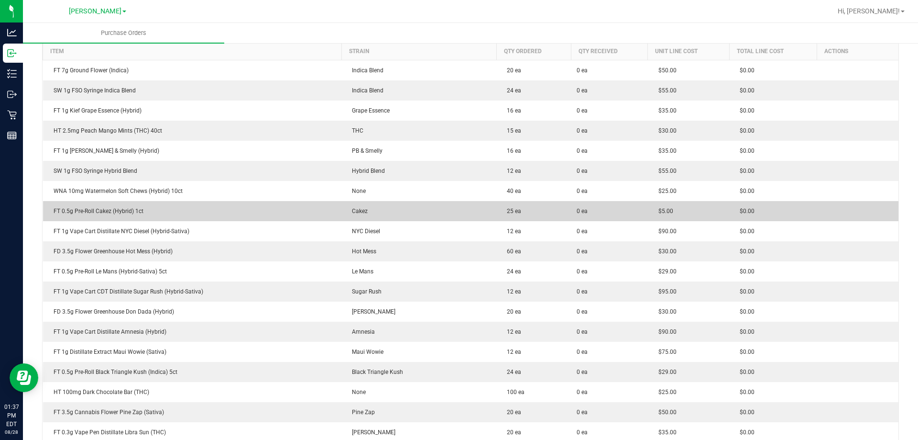
scroll to position [165, 0]
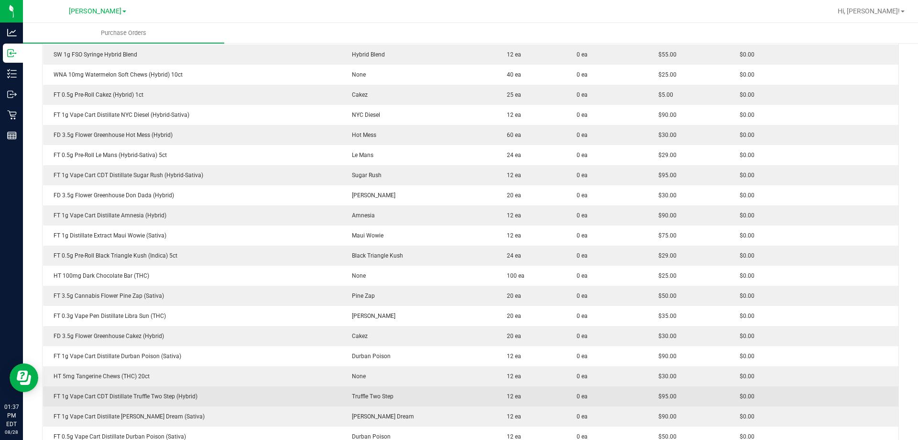
click at [408, 396] on td "Truffle Two Step" at bounding box center [418, 396] width 155 height 20
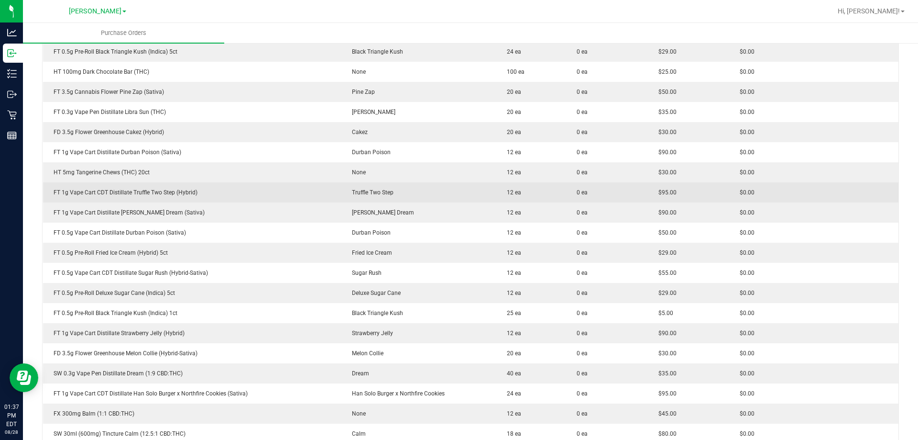
scroll to position [485, 0]
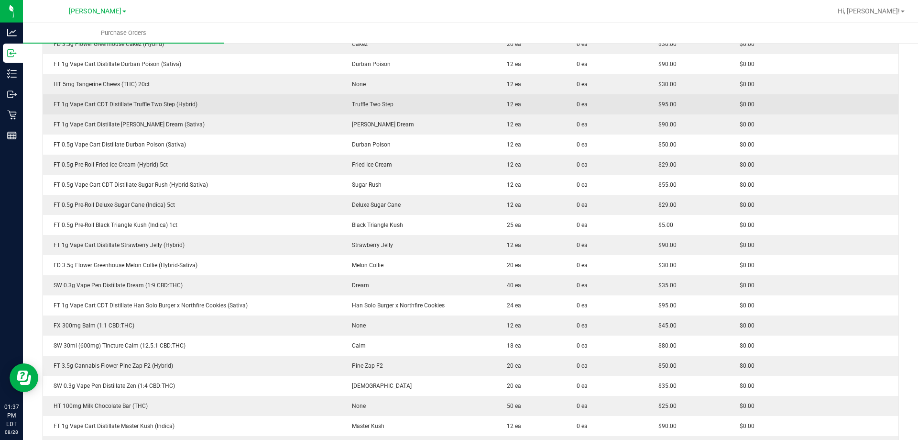
click at [334, 396] on td "HT 100mg Milk Chocolate Bar (THC)" at bounding box center [192, 406] width 299 height 20
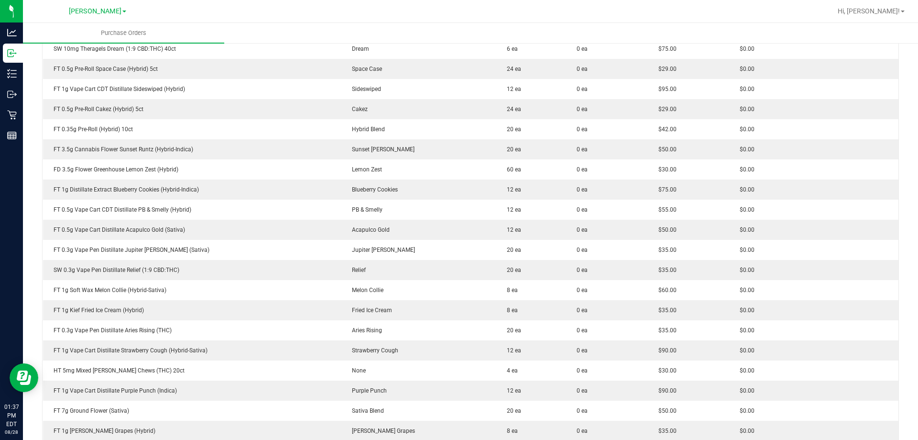
scroll to position [1074, 0]
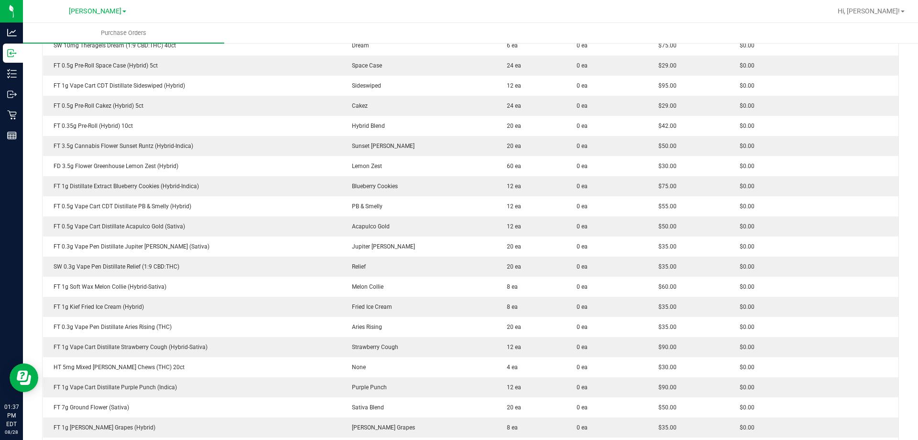
click at [301, 396] on td "FT 1g Vape Cart Distillate Purple Punch (Indica)" at bounding box center [192, 387] width 299 height 20
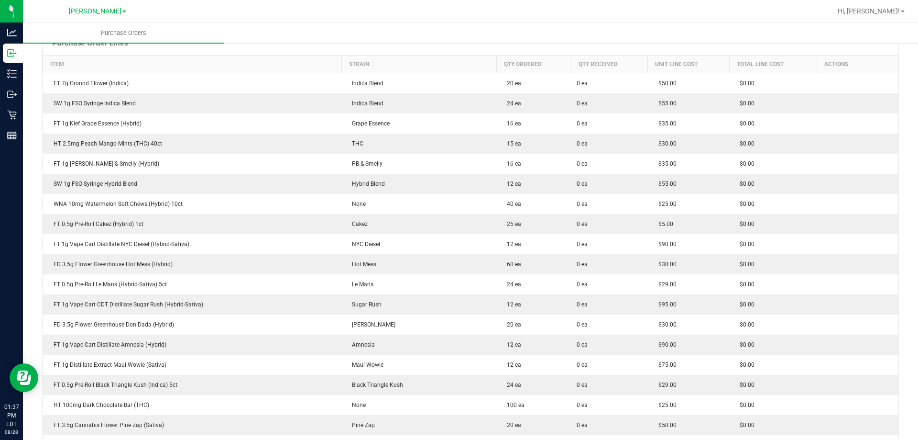
scroll to position [66, 0]
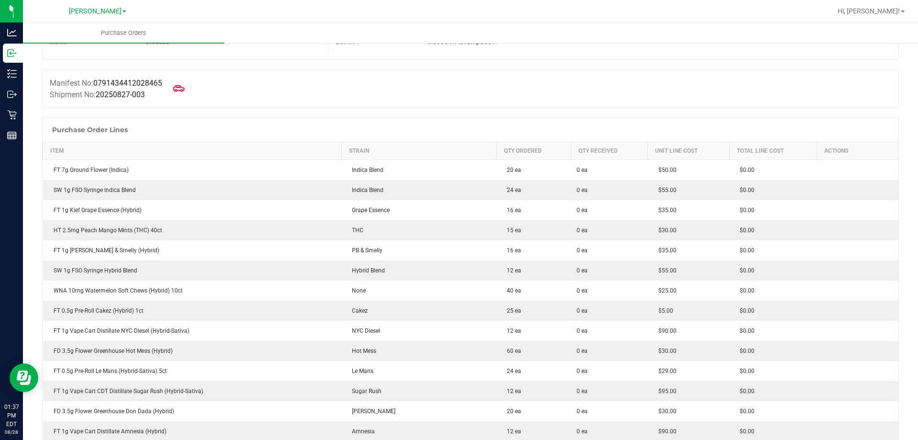
click at [10, 55] on icon at bounding box center [12, 53] width 10 height 10
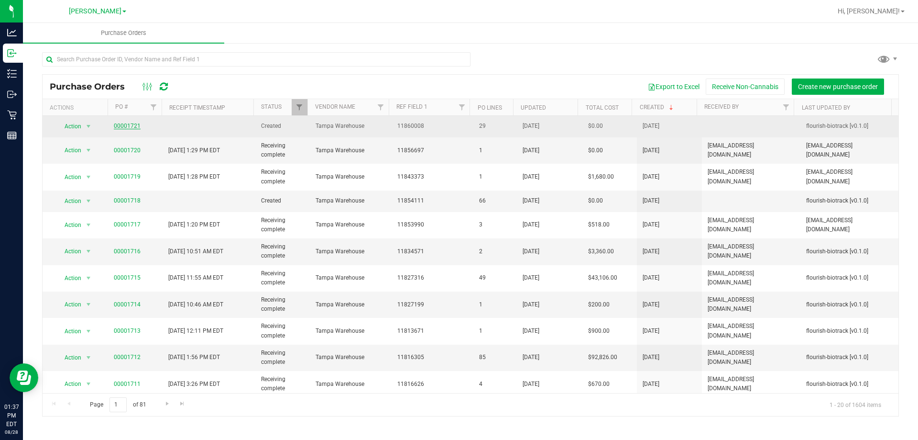
click at [132, 124] on link "00001721" at bounding box center [127, 125] width 27 height 7
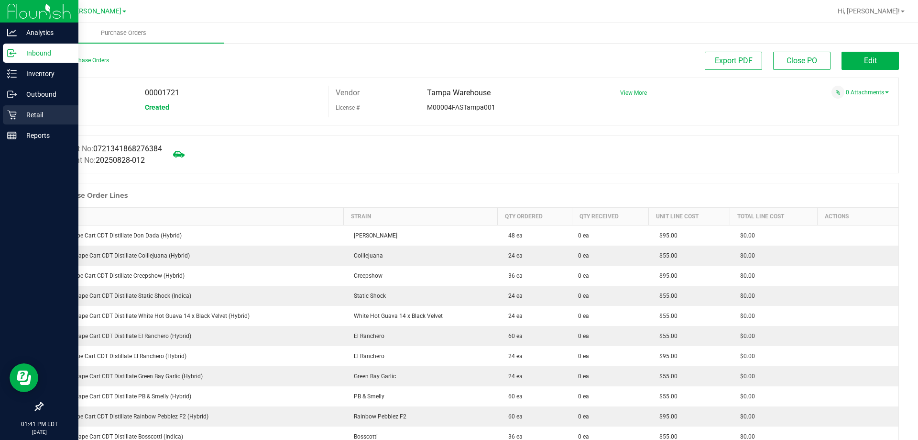
click at [41, 121] on div "Retail" at bounding box center [41, 114] width 76 height 19
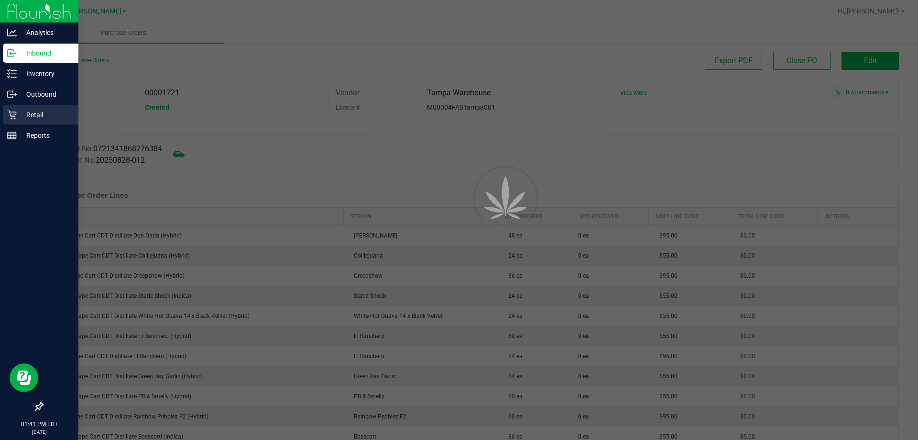
click at [42, 121] on div "Retail" at bounding box center [41, 114] width 76 height 19
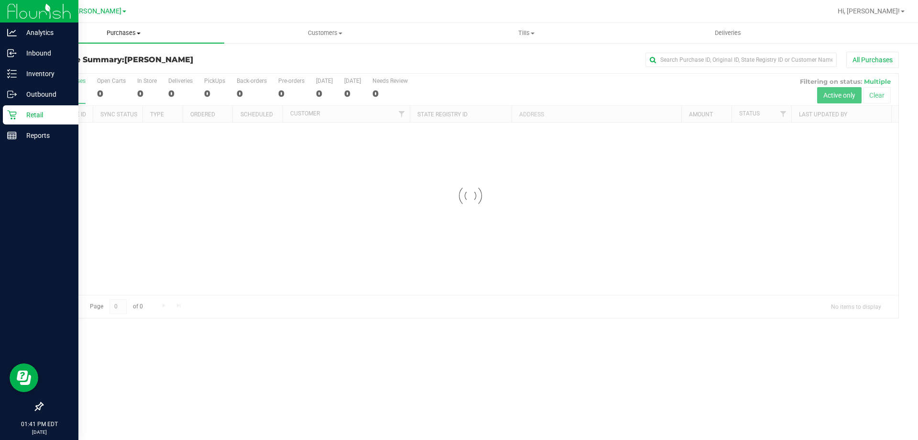
click at [125, 34] on span "Purchases" at bounding box center [123, 33] width 201 height 9
click at [52, 67] on span "Fulfillment" at bounding box center [52, 69] width 59 height 8
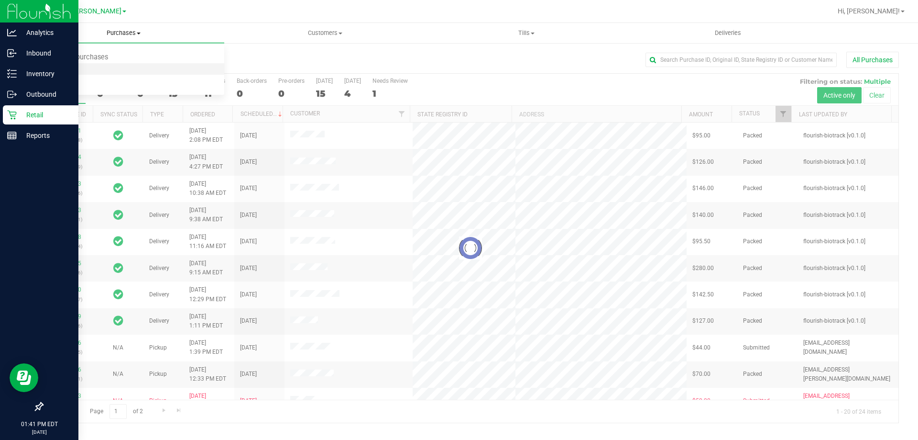
click at [56, 66] on span "Fulfillment" at bounding box center [52, 69] width 59 height 8
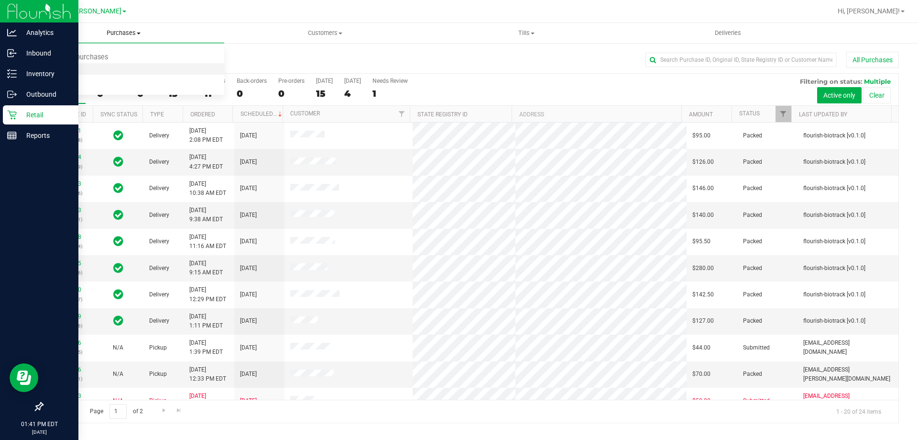
click at [63, 70] on span "Fulfillment" at bounding box center [52, 69] width 59 height 8
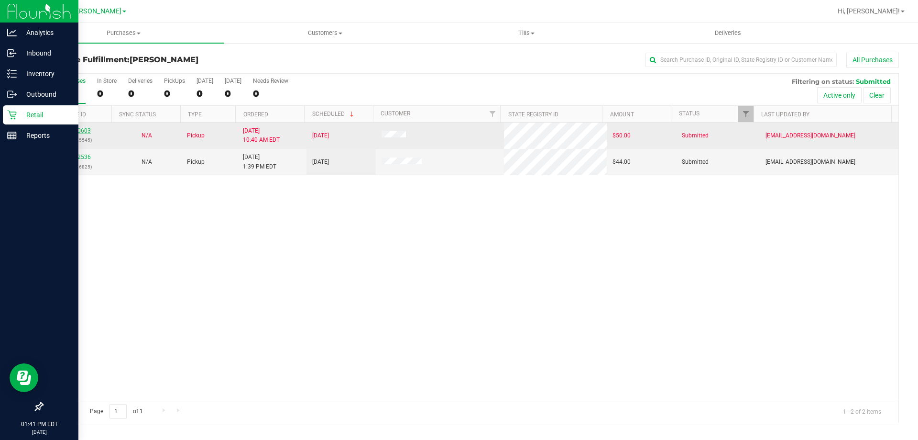
click at [83, 130] on link "11860603" at bounding box center [77, 130] width 27 height 7
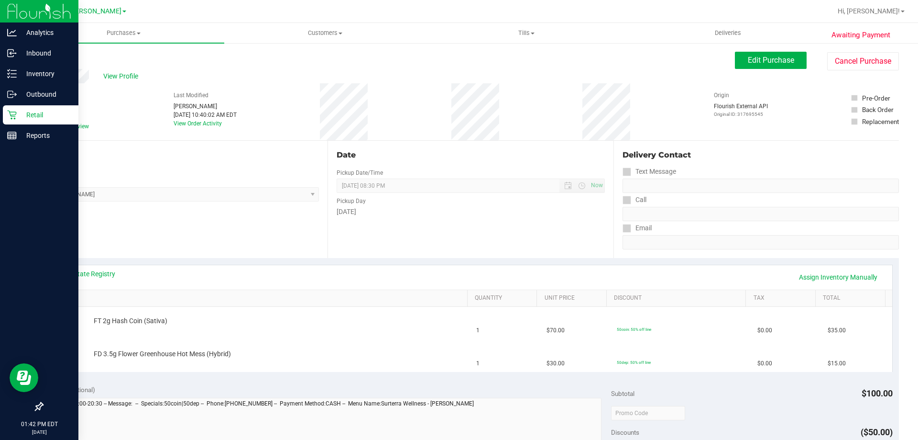
scroll to position [48, 0]
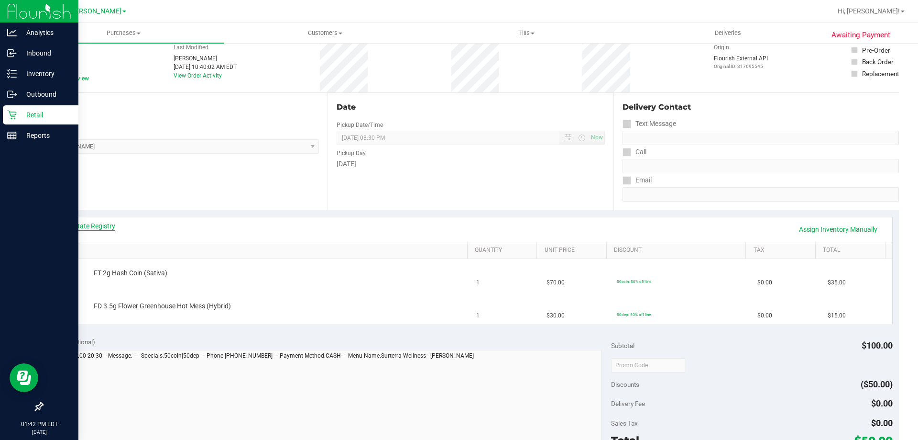
click at [92, 225] on link "View State Registry" at bounding box center [86, 226] width 57 height 10
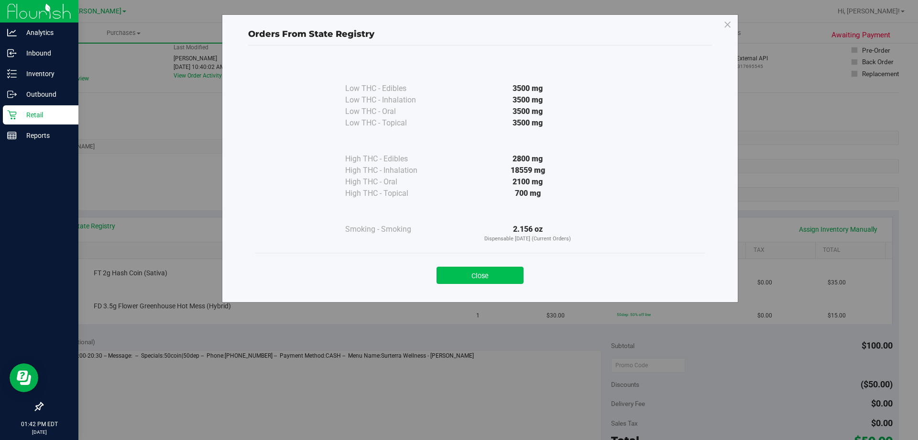
click at [483, 278] on button "Close" at bounding box center [480, 274] width 87 height 17
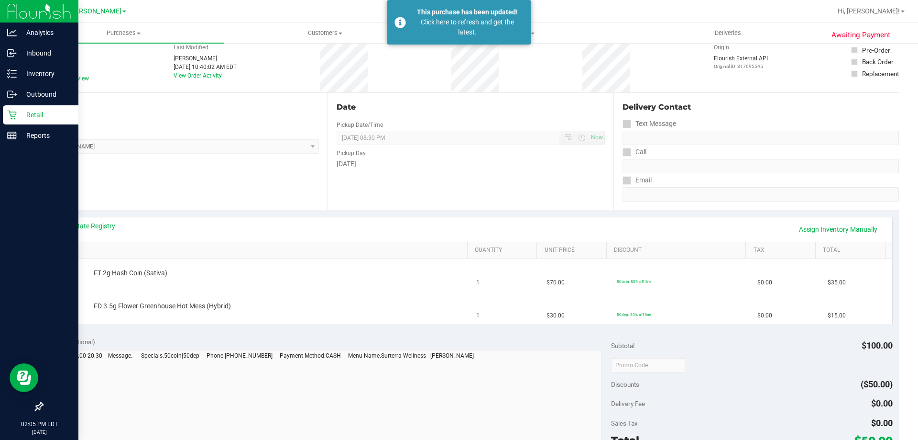
click at [59, 113] on p "Retail" at bounding box center [45, 114] width 57 height 11
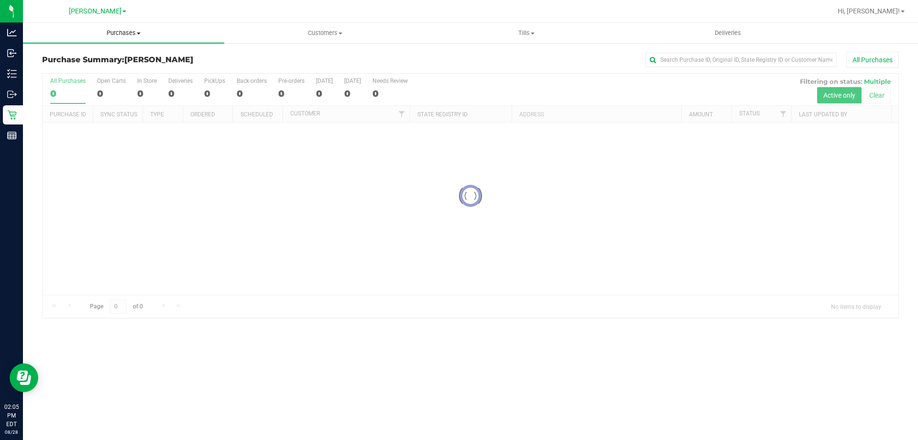
click at [116, 31] on span "Purchases" at bounding box center [123, 33] width 201 height 9
click at [61, 68] on span "Fulfillment" at bounding box center [52, 69] width 59 height 8
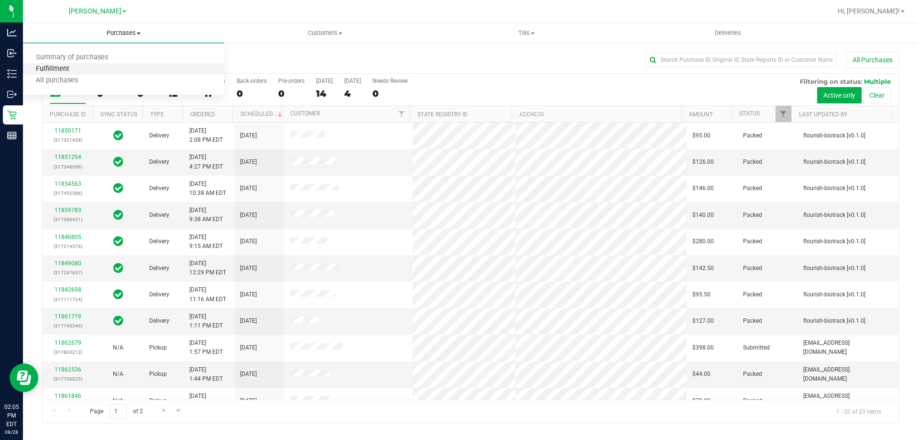
click at [61, 68] on span "Fulfillment" at bounding box center [52, 69] width 59 height 8
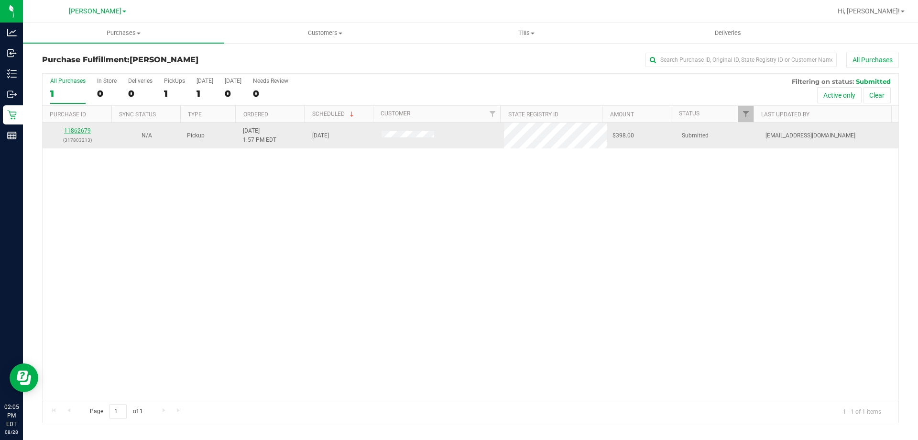
click at [74, 129] on link "11862679" at bounding box center [77, 130] width 27 height 7
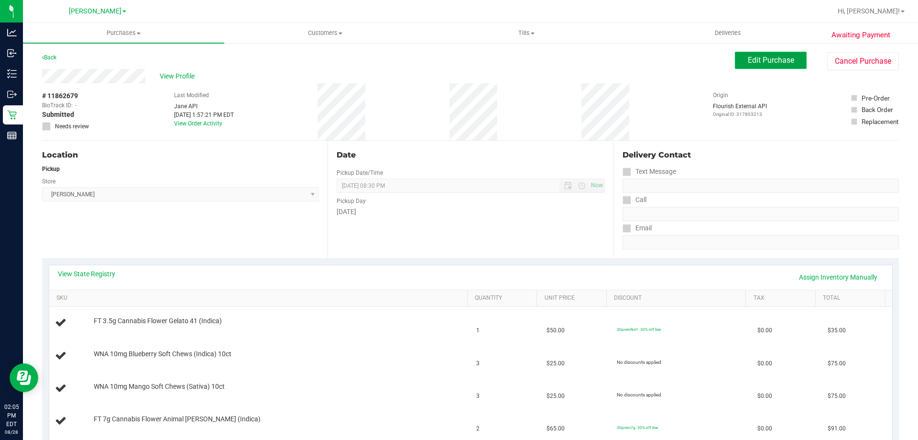
click at [785, 59] on span "Edit Purchase" at bounding box center [771, 59] width 46 height 9
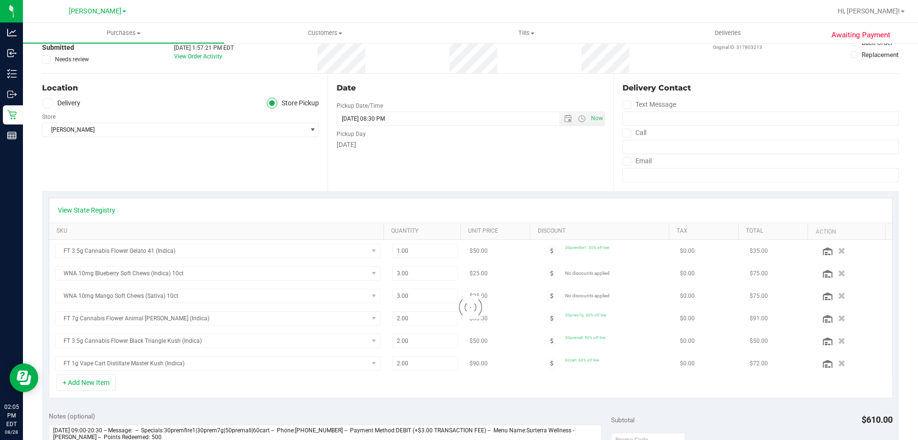
scroll to position [302, 0]
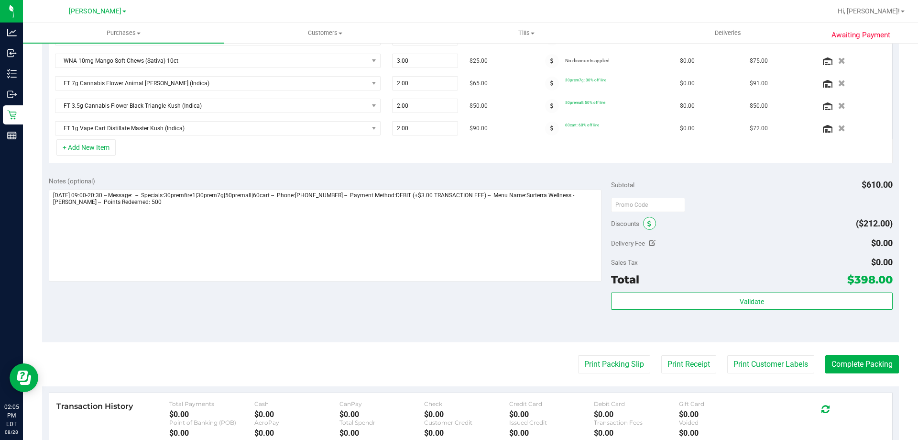
click at [648, 224] on icon at bounding box center [650, 223] width 4 height 7
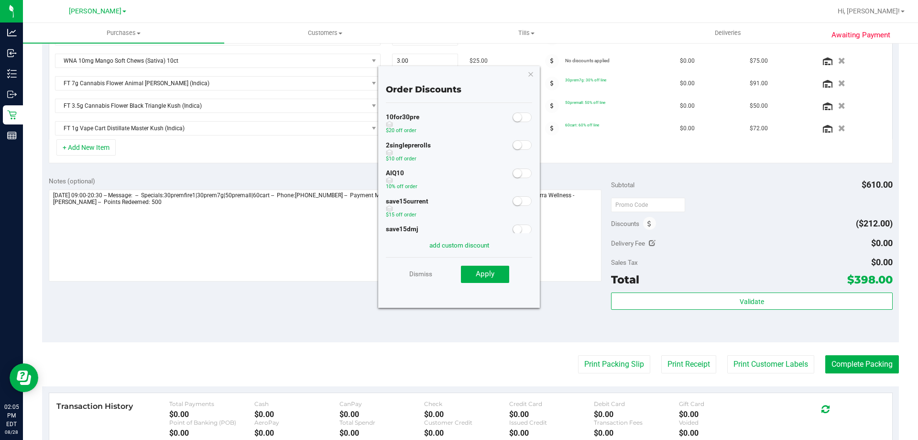
click at [523, 172] on span at bounding box center [522, 173] width 19 height 10
click at [494, 275] on span "Apply" at bounding box center [485, 273] width 19 height 9
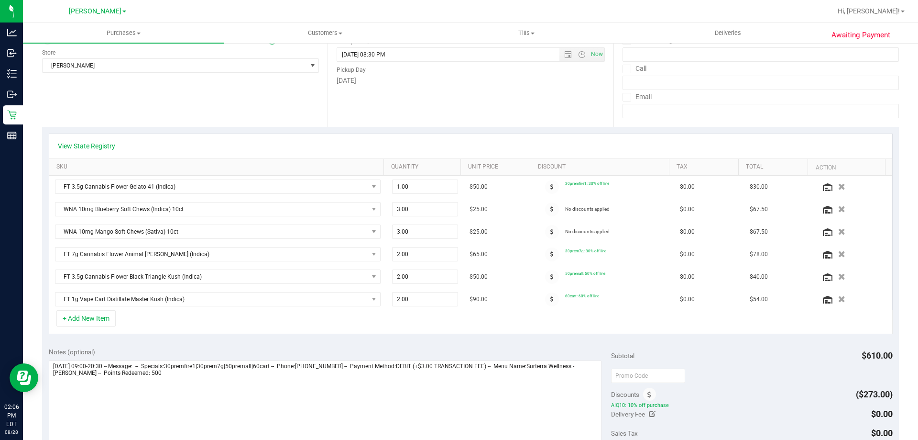
scroll to position [0, 0]
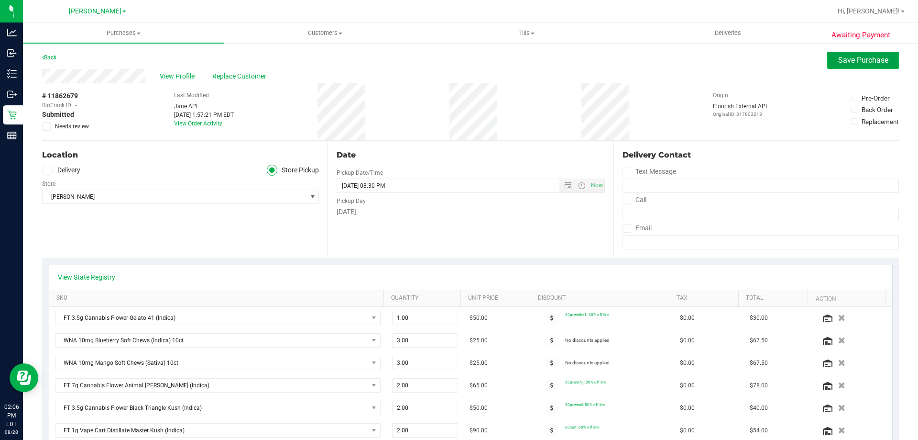
click at [838, 59] on span "Save Purchase" at bounding box center [863, 59] width 50 height 9
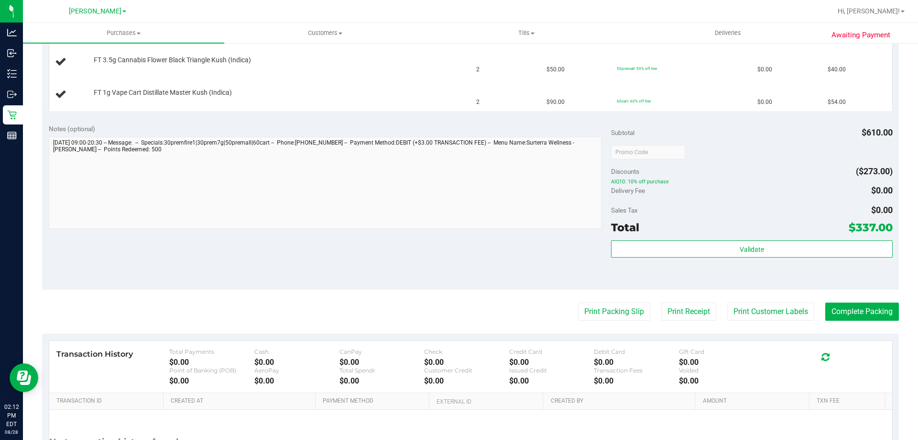
scroll to position [400, 0]
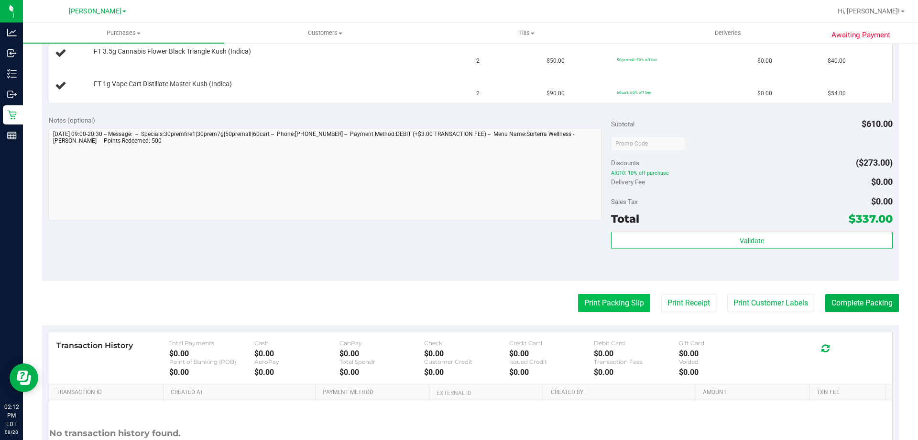
click at [608, 302] on button "Print Packing Slip" at bounding box center [614, 303] width 72 height 18
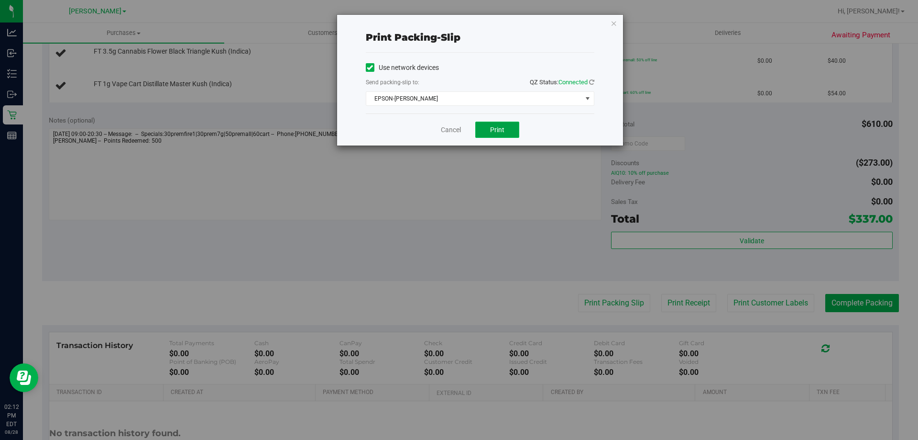
click at [490, 124] on button "Print" at bounding box center [497, 129] width 44 height 16
click at [438, 117] on div "Cancel Print" at bounding box center [480, 129] width 229 height 32
click at [454, 132] on link "Cancel" at bounding box center [451, 130] width 20 height 10
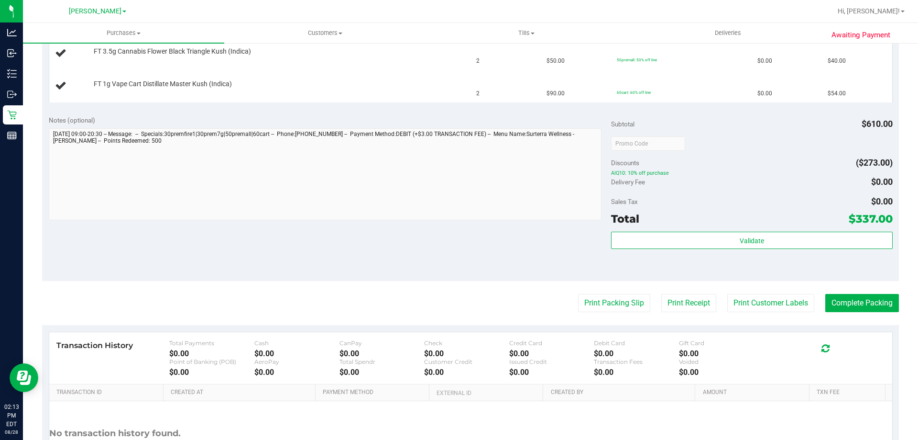
click at [578, 294] on button "Print Packing Slip" at bounding box center [614, 303] width 72 height 18
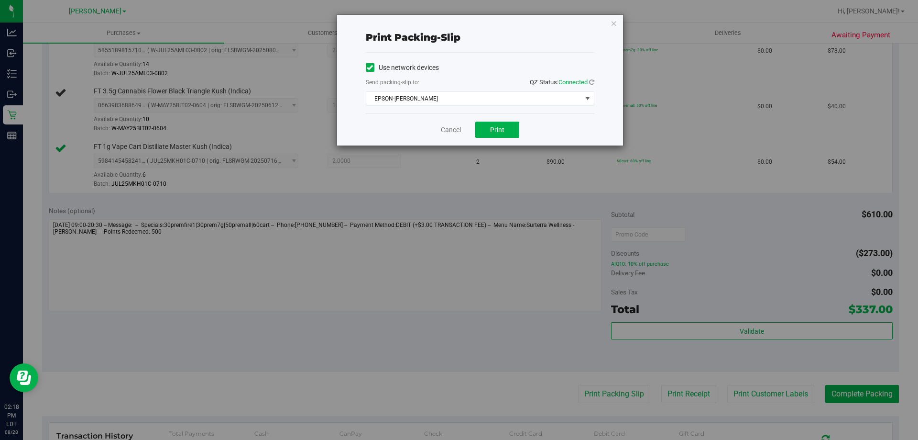
click at [458, 123] on div "Cancel Print" at bounding box center [480, 129] width 229 height 32
click at [449, 131] on link "Cancel" at bounding box center [451, 130] width 20 height 10
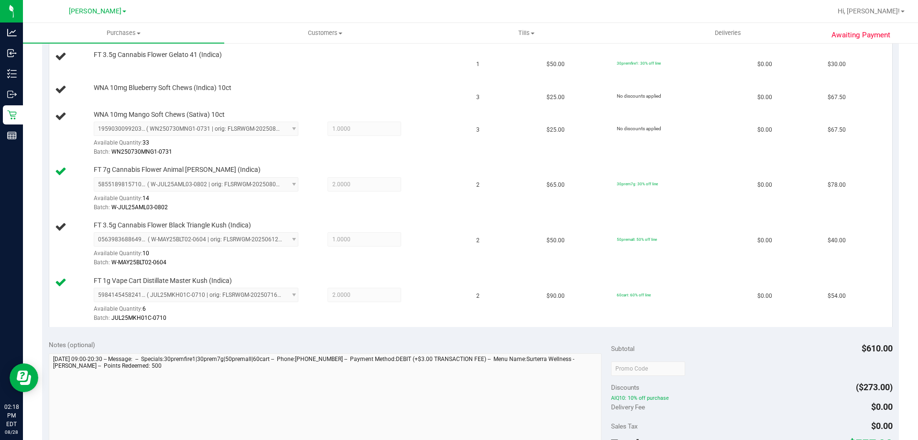
scroll to position [293, 0]
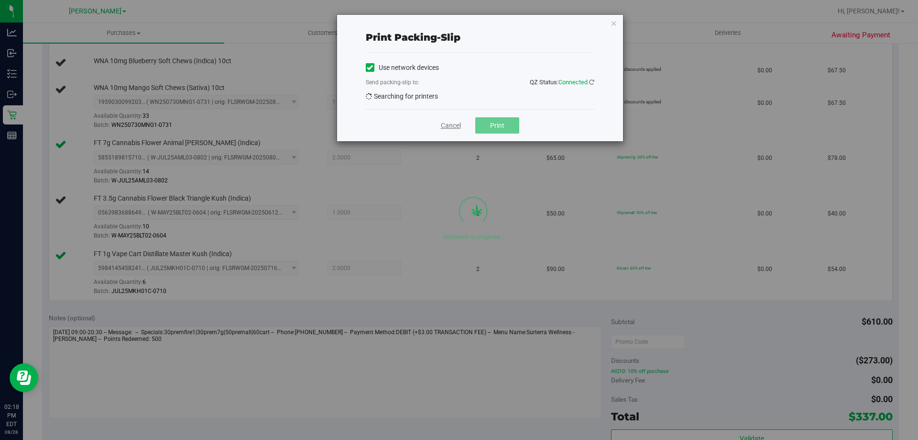
click at [451, 128] on link "Cancel" at bounding box center [451, 126] width 20 height 10
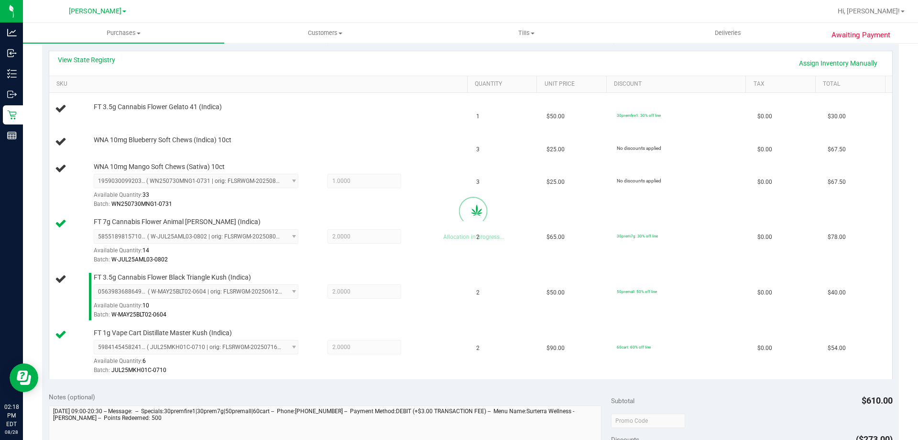
scroll to position [210, 0]
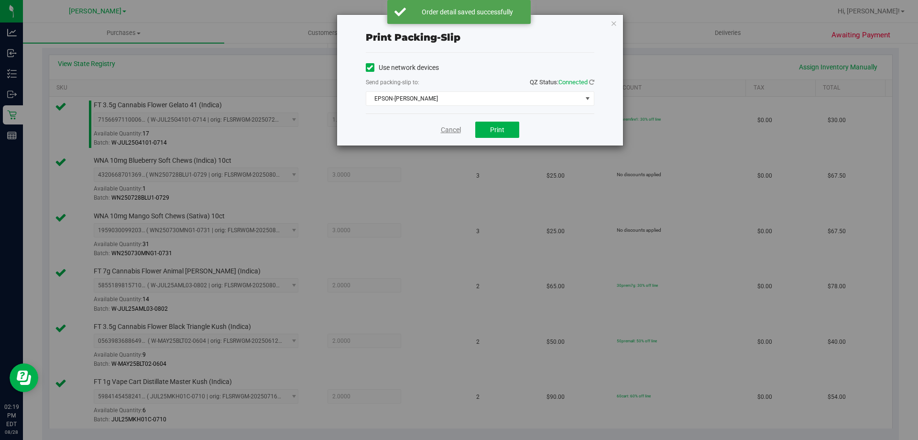
click at [442, 132] on link "Cancel" at bounding box center [451, 130] width 20 height 10
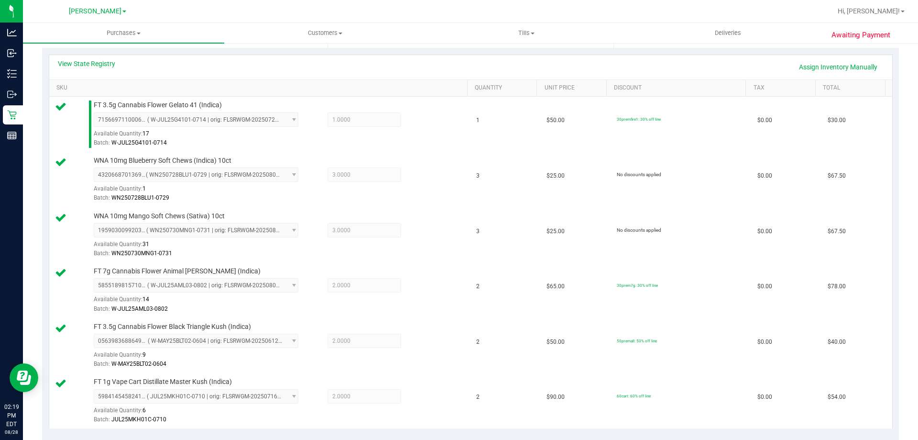
scroll to position [607, 0]
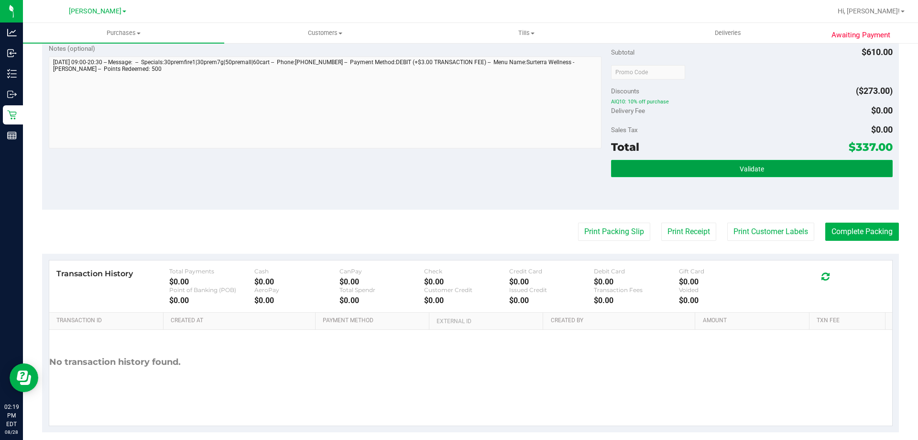
click at [702, 168] on button "Validate" at bounding box center [751, 168] width 281 height 17
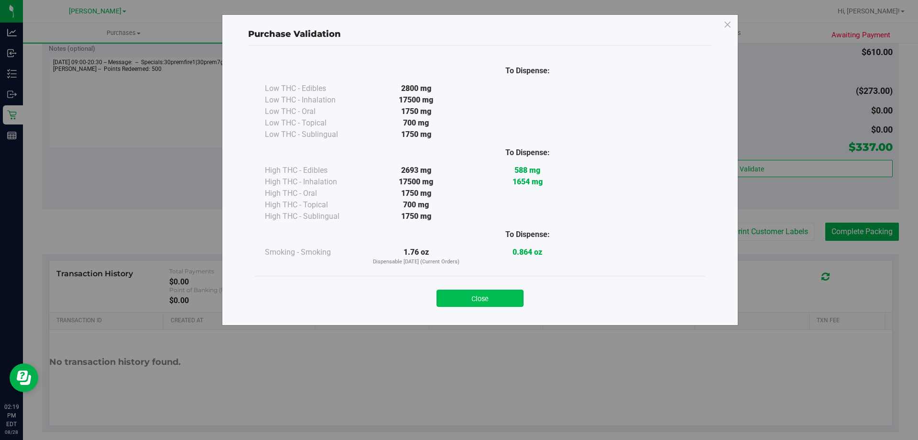
click at [493, 303] on button "Close" at bounding box center [480, 297] width 87 height 17
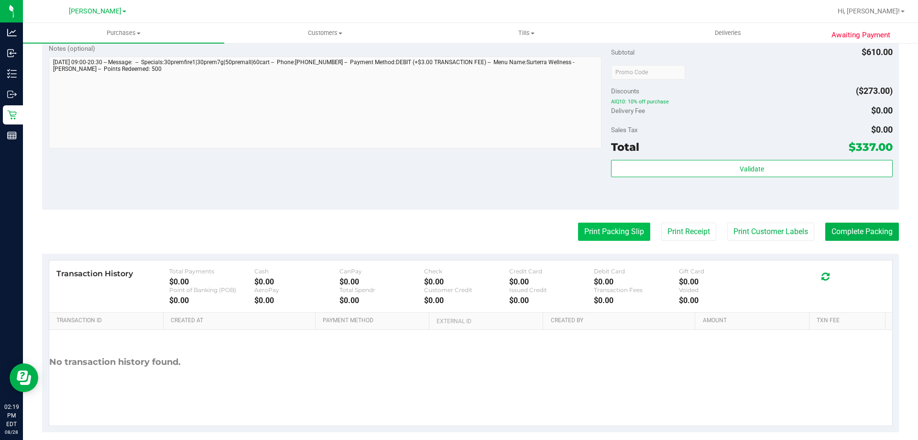
click at [600, 232] on button "Print Packing Slip" at bounding box center [614, 231] width 72 height 18
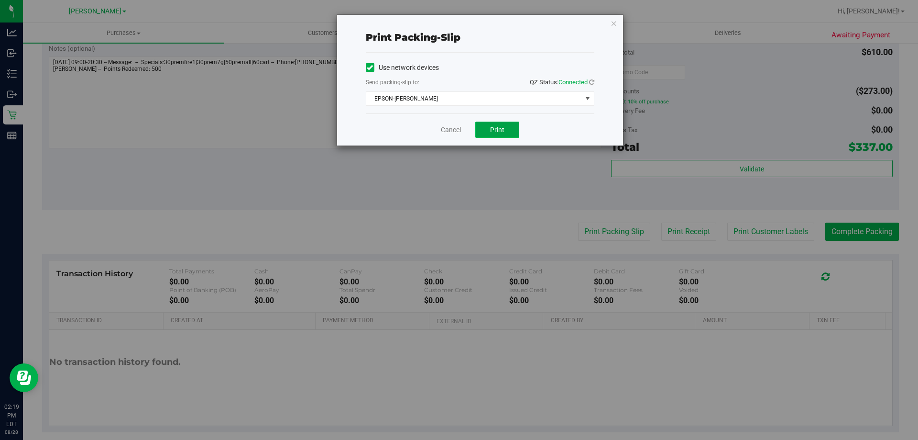
click at [495, 130] on span "Print" at bounding box center [497, 130] width 14 height 8
click at [447, 128] on link "Cancel" at bounding box center [451, 130] width 20 height 10
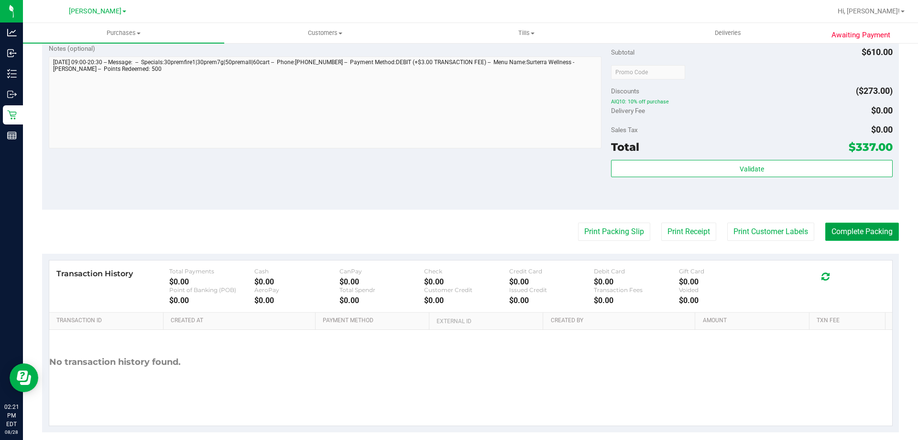
click at [859, 227] on button "Complete Packing" at bounding box center [862, 231] width 74 height 18
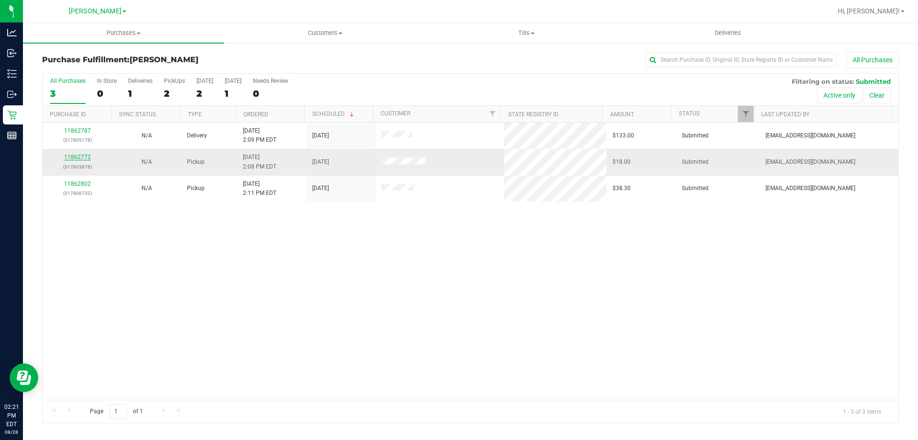
click at [83, 158] on link "11862772" at bounding box center [77, 157] width 27 height 7
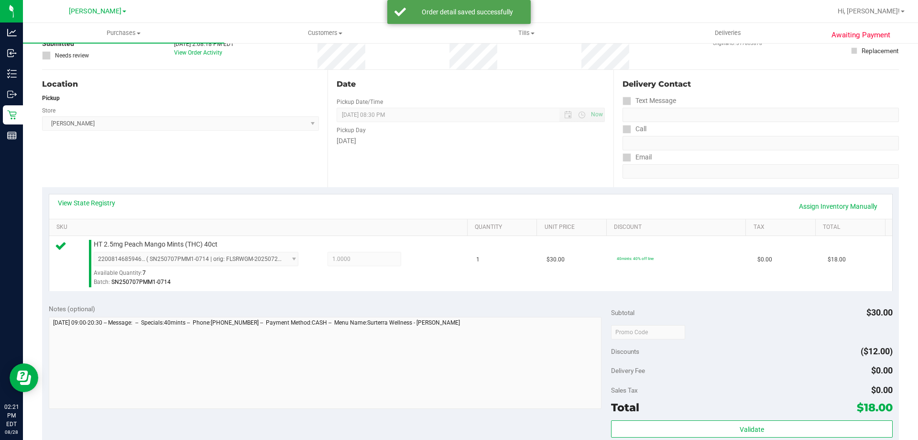
scroll to position [128, 0]
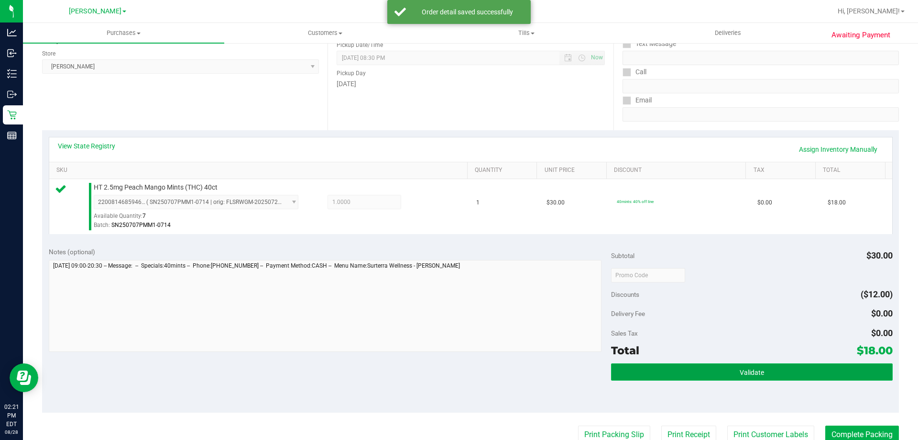
click at [742, 375] on span "Validate" at bounding box center [752, 372] width 24 height 8
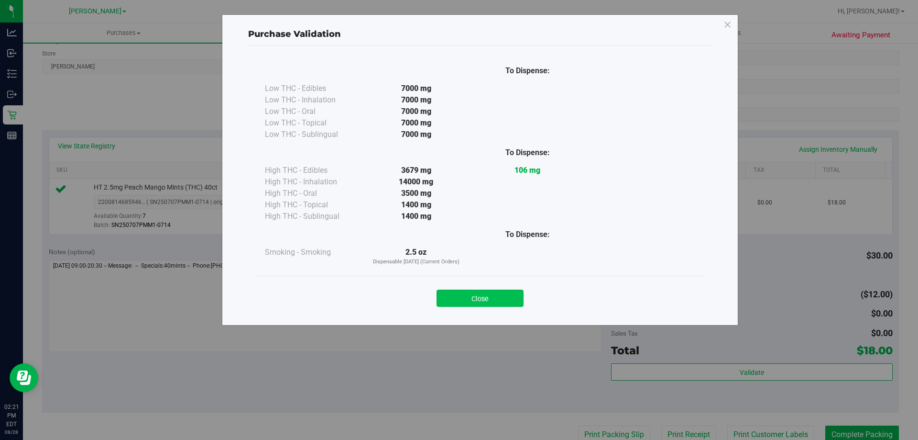
click at [497, 303] on button "Close" at bounding box center [480, 297] width 87 height 17
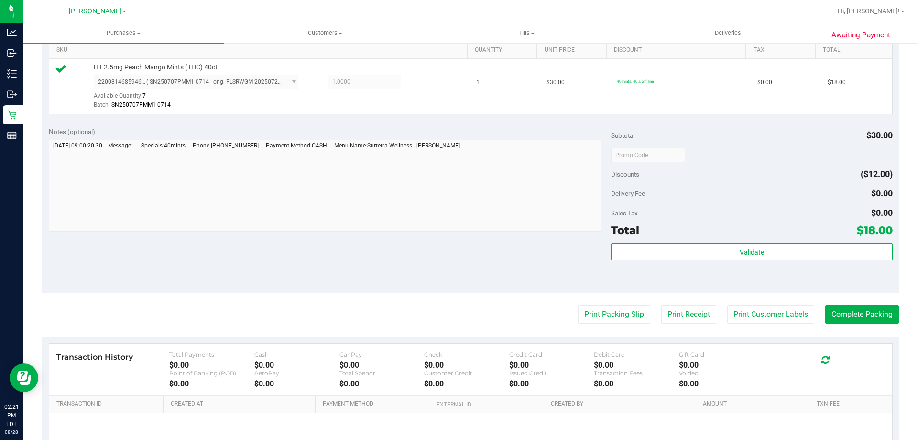
scroll to position [249, 0]
click at [602, 322] on button "Print Packing Slip" at bounding box center [614, 313] width 72 height 18
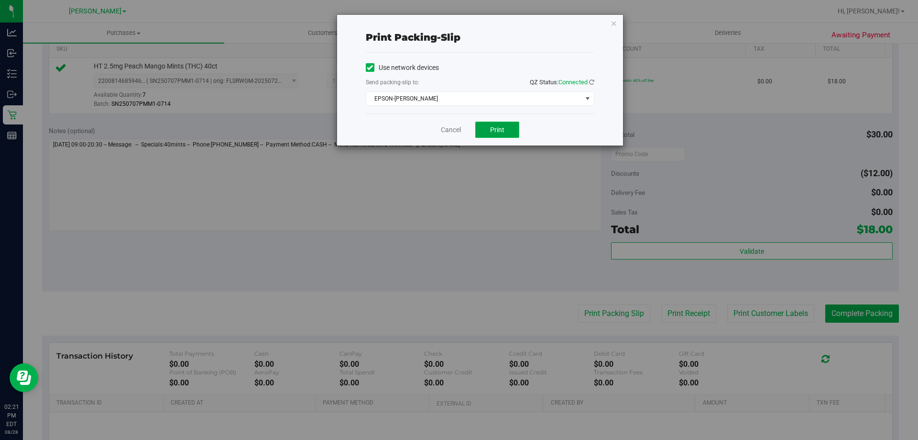
click at [503, 134] on button "Print" at bounding box center [497, 129] width 44 height 16
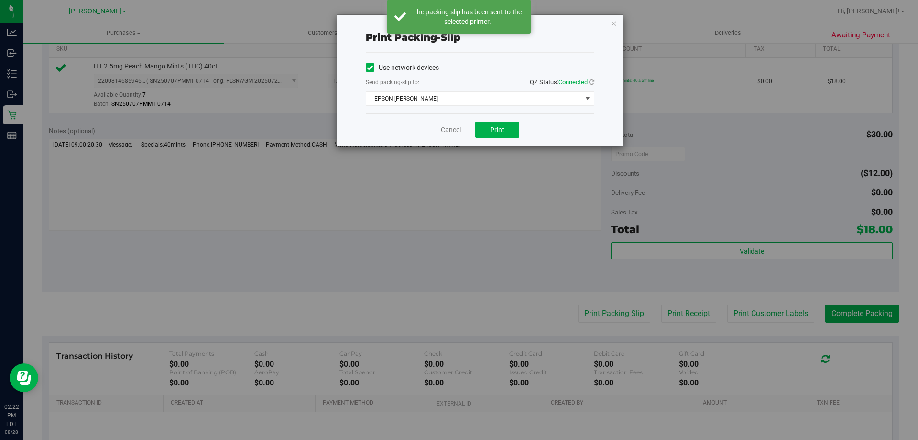
click at [450, 129] on link "Cancel" at bounding box center [451, 130] width 20 height 10
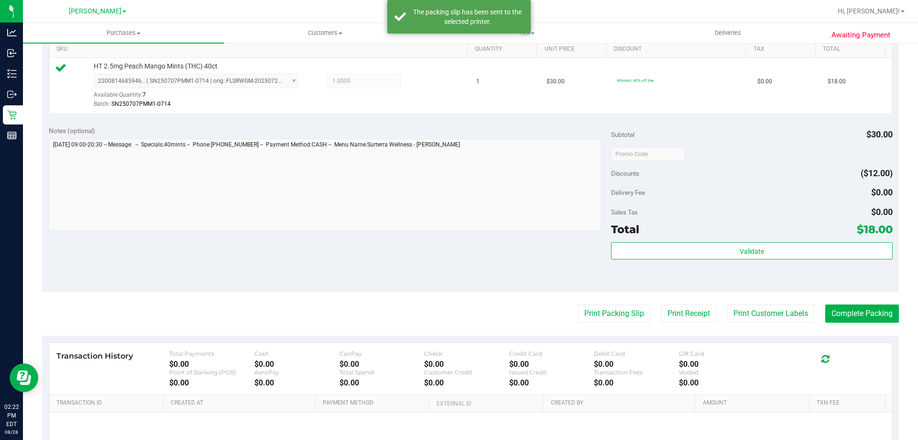
click at [841, 297] on purchase-details "Back Edit Purchase Cancel Purchase View Profile # 11862772 BioTrack ID: - Submi…" at bounding box center [470, 158] width 857 height 711
click at [843, 308] on button "Complete Packing" at bounding box center [862, 313] width 74 height 18
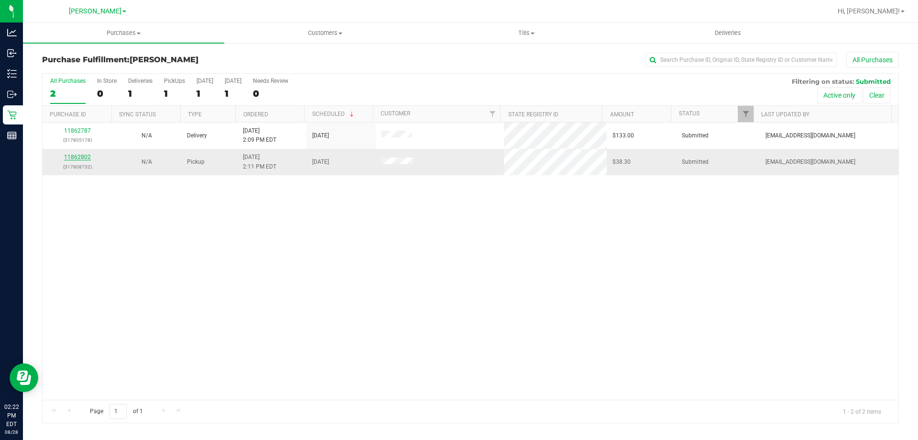
click at [79, 156] on link "11862802" at bounding box center [77, 157] width 27 height 7
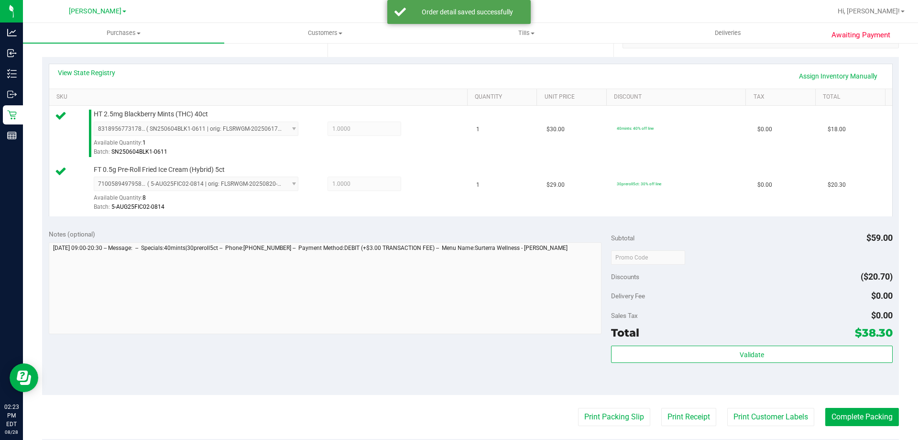
scroll to position [229, 0]
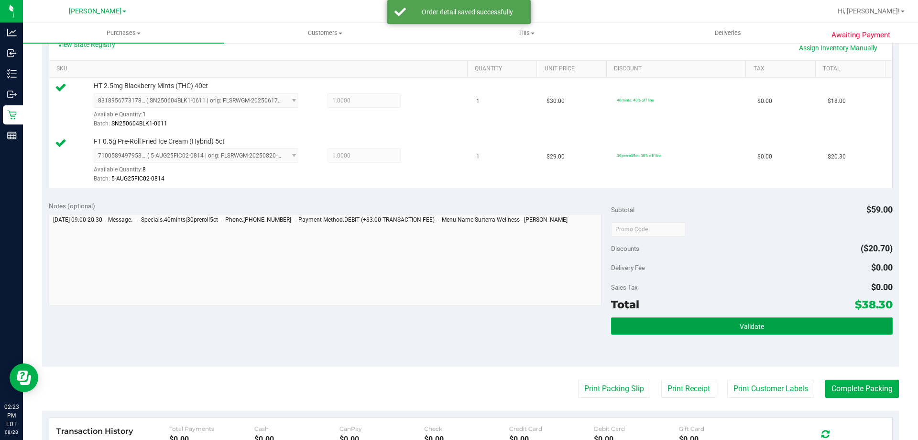
click at [740, 323] on span "Validate" at bounding box center [752, 326] width 24 height 8
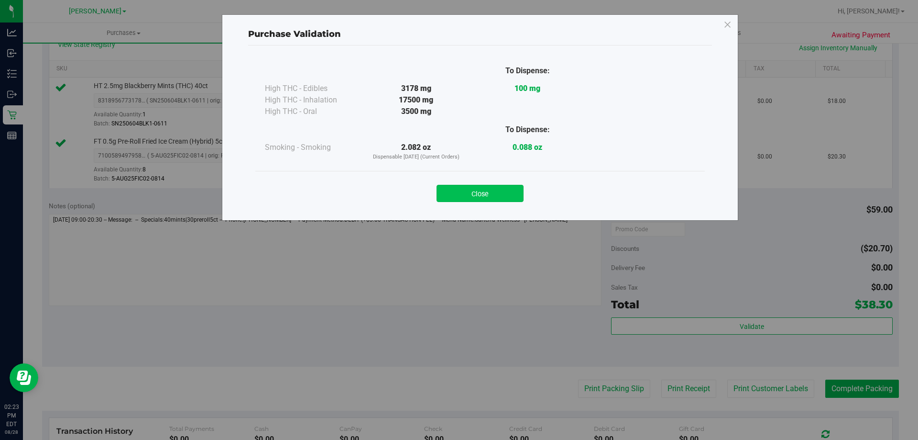
click at [491, 191] on button "Close" at bounding box center [480, 193] width 87 height 17
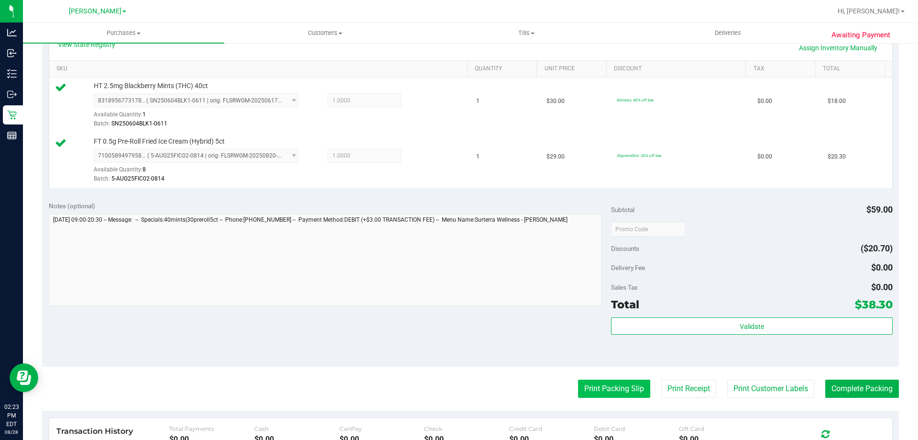
click at [637, 387] on button "Print Packing Slip" at bounding box center [614, 388] width 72 height 18
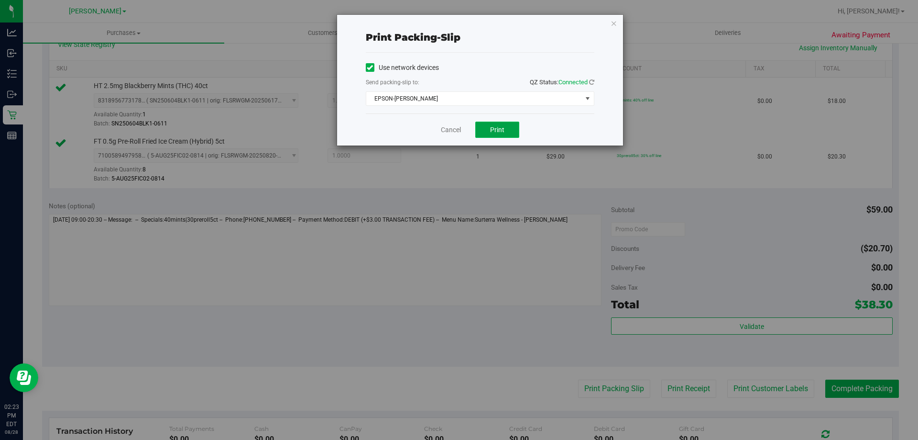
click at [497, 130] on span "Print" at bounding box center [497, 130] width 14 height 8
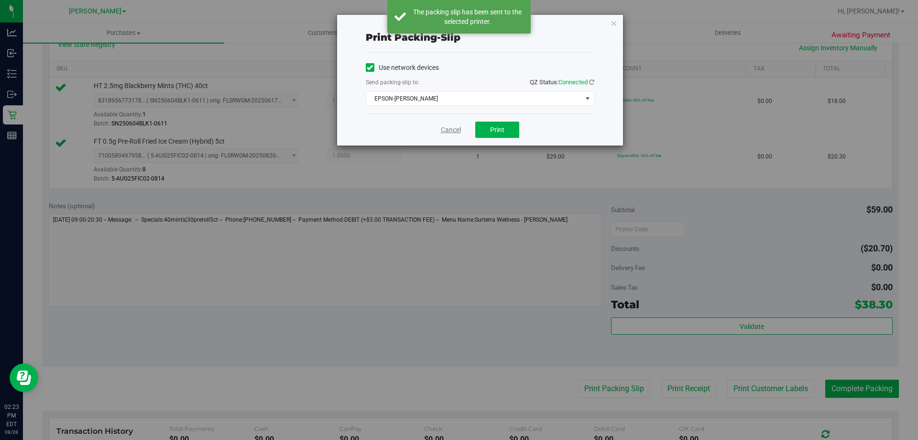
click at [454, 130] on link "Cancel" at bounding box center [451, 130] width 20 height 10
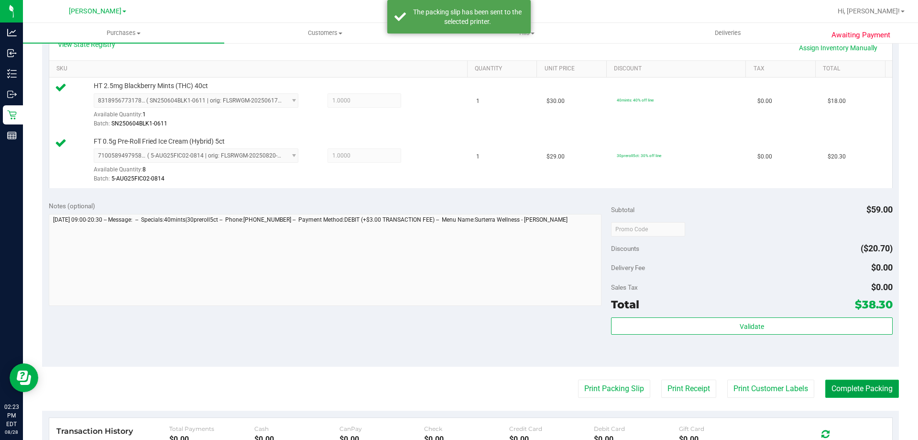
click at [846, 393] on button "Complete Packing" at bounding box center [862, 388] width 74 height 18
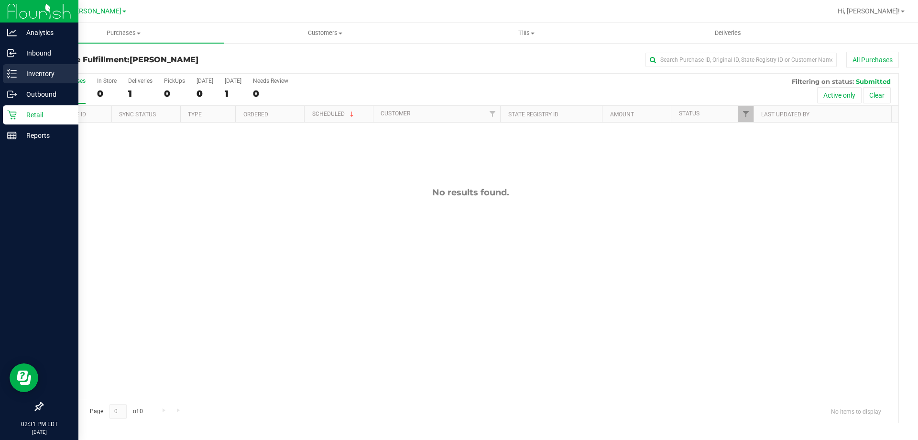
click at [46, 76] on p "Inventory" at bounding box center [45, 73] width 57 height 11
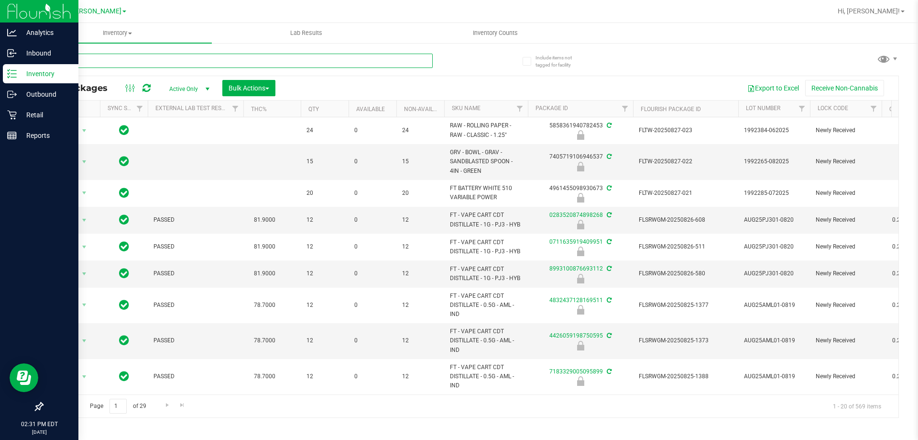
click at [216, 60] on input "text" at bounding box center [237, 61] width 391 height 14
click at [248, 87] on span "Bulk Actions" at bounding box center [249, 88] width 41 height 8
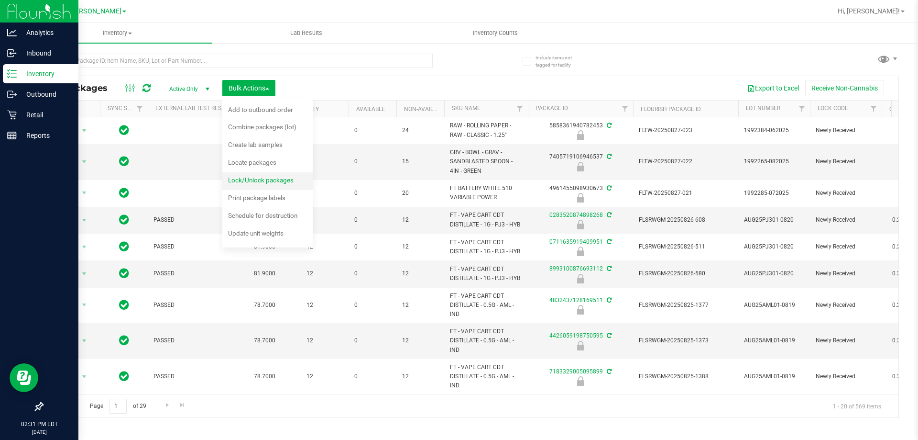
click at [269, 182] on span "Lock/Unlock packages" at bounding box center [261, 180] width 66 height 8
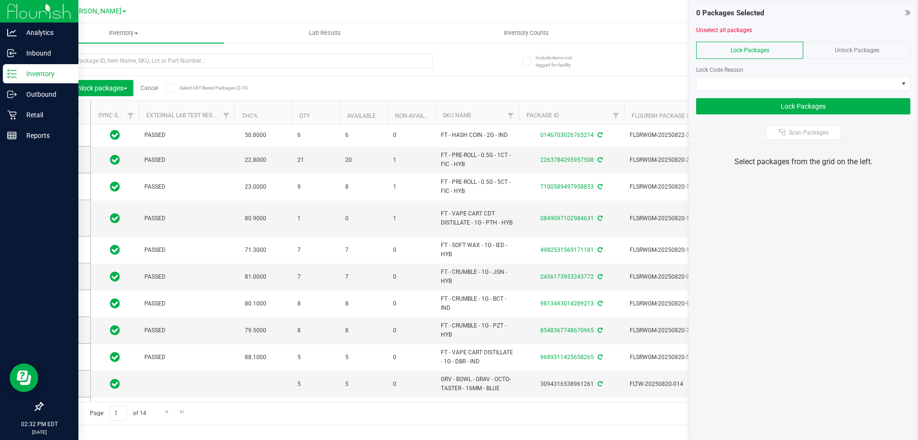
click at [849, 47] on span "Unlock Packages" at bounding box center [857, 50] width 44 height 7
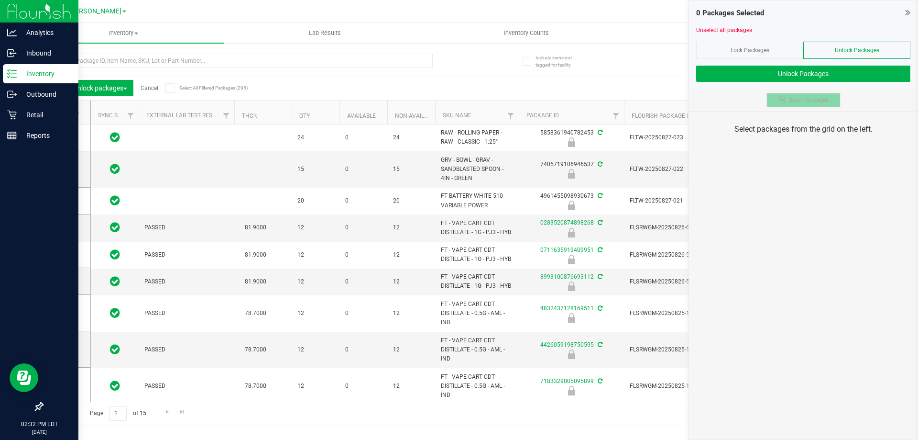
click at [806, 99] on span "Scan Packages" at bounding box center [809, 100] width 40 height 8
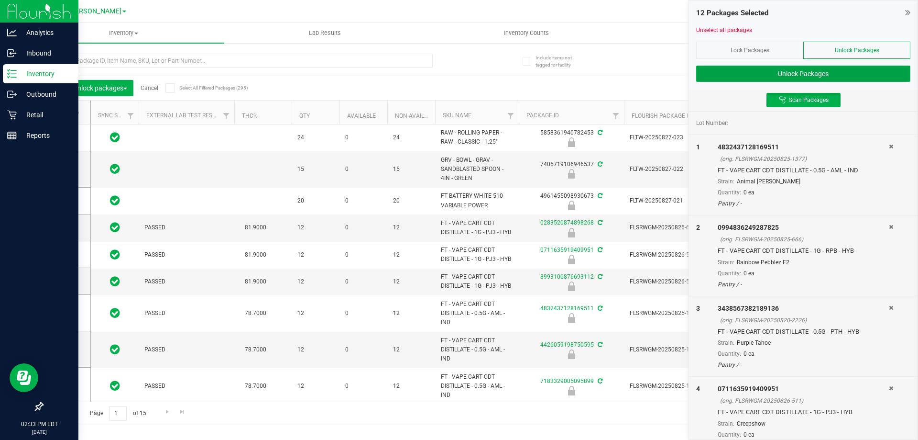
click at [794, 77] on button "Unlock Packages" at bounding box center [803, 74] width 214 height 16
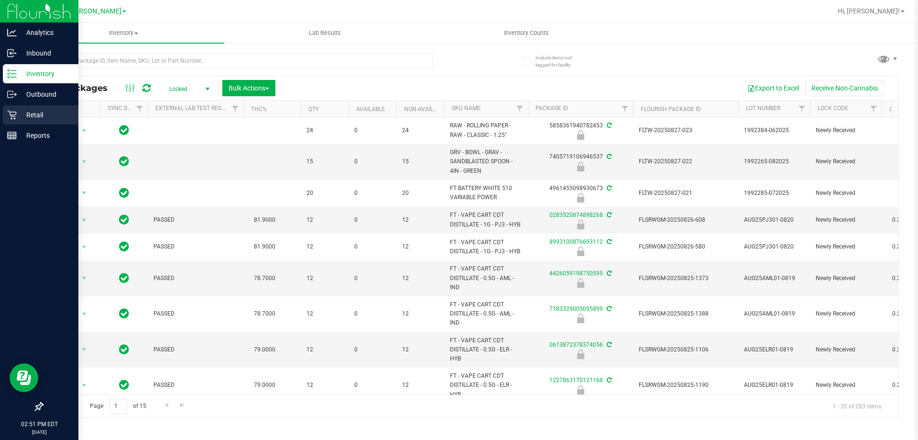
click at [18, 115] on p "Retail" at bounding box center [45, 114] width 57 height 11
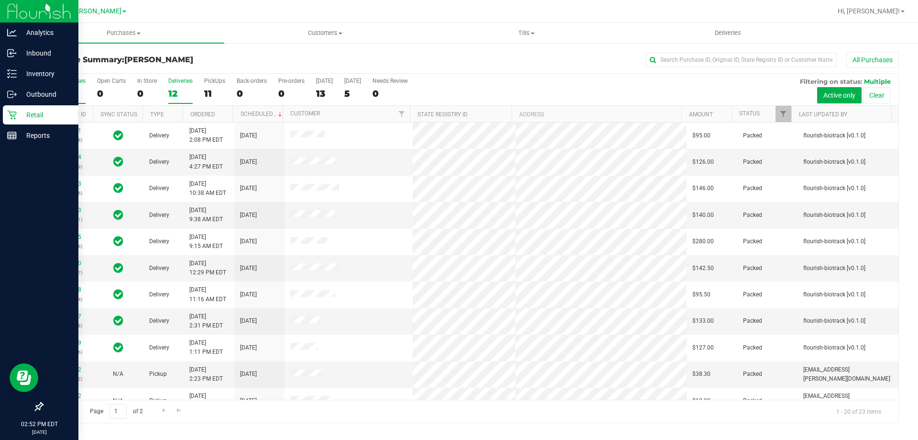
click at [181, 88] on div "12" at bounding box center [180, 93] width 24 height 11
click at [0, 0] on input "Deliveries 12" at bounding box center [0, 0] width 0 height 0
click at [225, 113] on th "Ordered" at bounding box center [208, 114] width 50 height 17
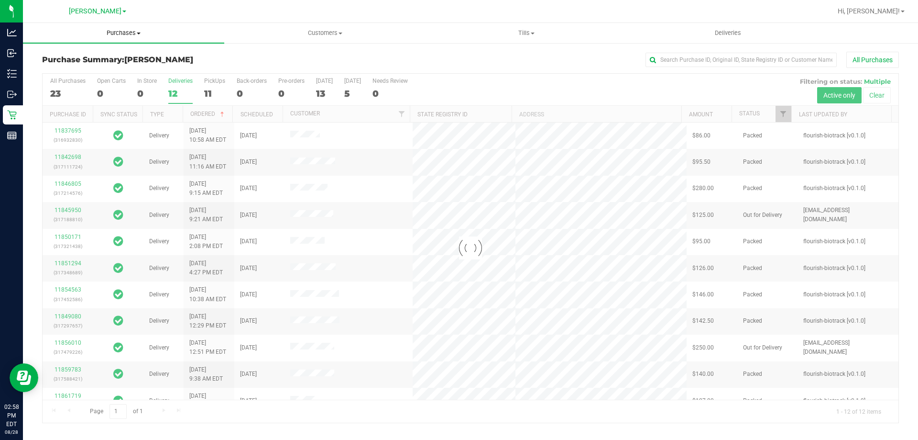
click at [112, 38] on uib-tab-heading "Purchases Summary of purchases Fulfillment All purchases" at bounding box center [123, 33] width 201 height 20
click at [80, 69] on span "Fulfillment" at bounding box center [52, 69] width 59 height 8
